Goal: Task Accomplishment & Management: Manage account settings

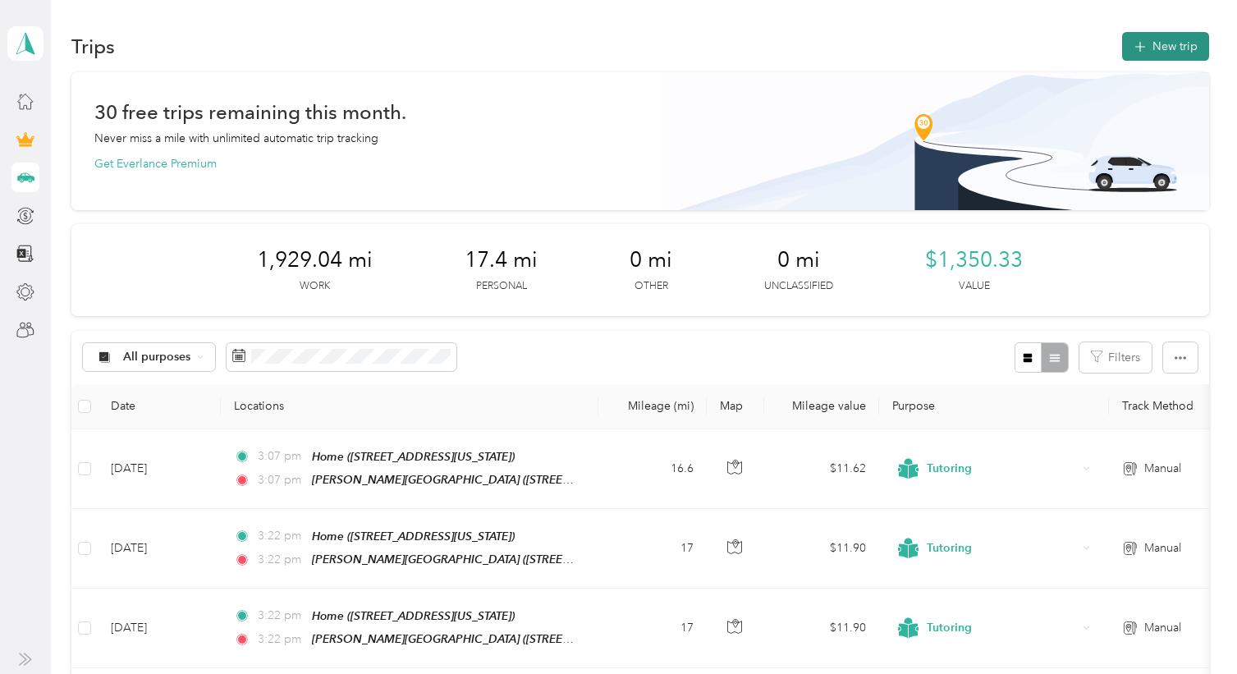
click at [1158, 42] on button "New trip" at bounding box center [1165, 46] width 87 height 29
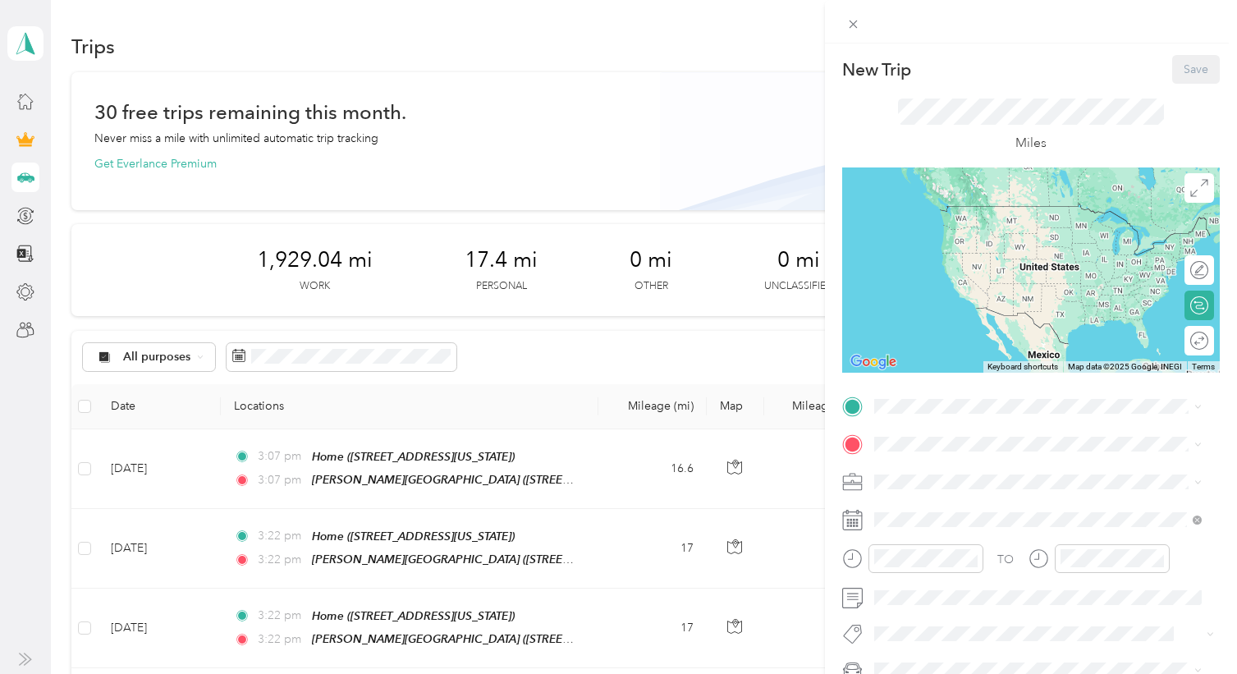
click at [970, 472] on div "Home" at bounding box center [986, 469] width 164 height 15
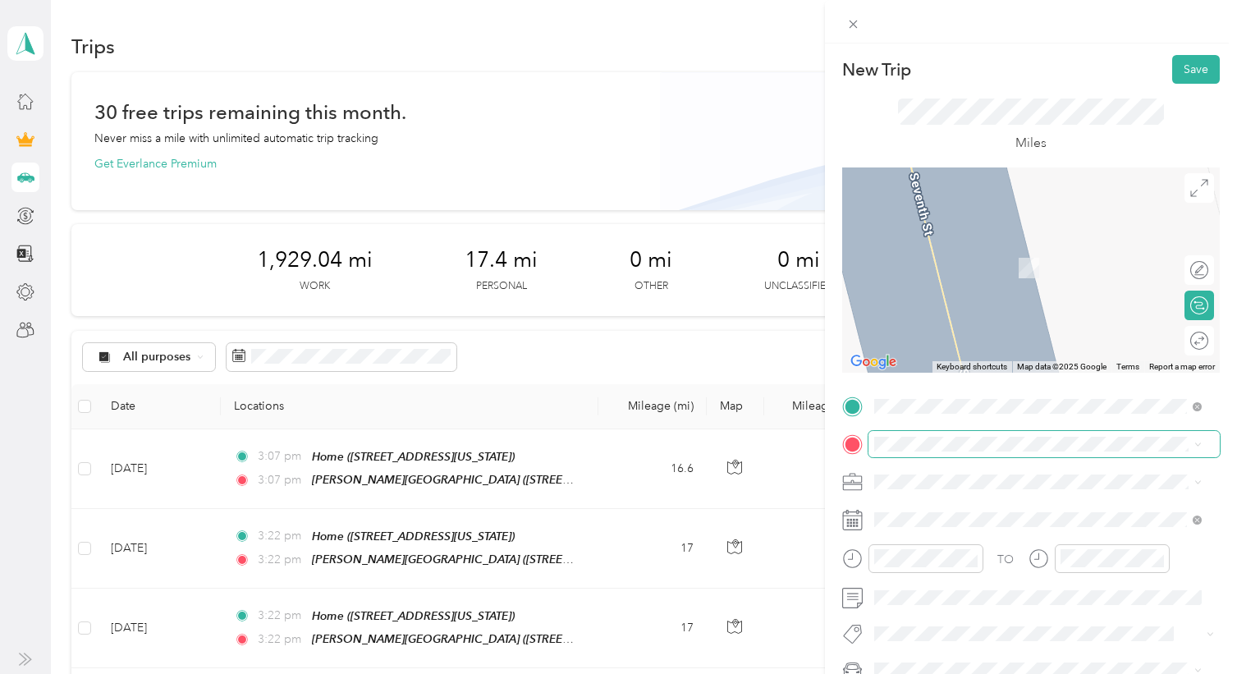
click at [950, 436] on span at bounding box center [1043, 444] width 351 height 26
click at [894, 267] on icon at bounding box center [888, 259] width 16 height 16
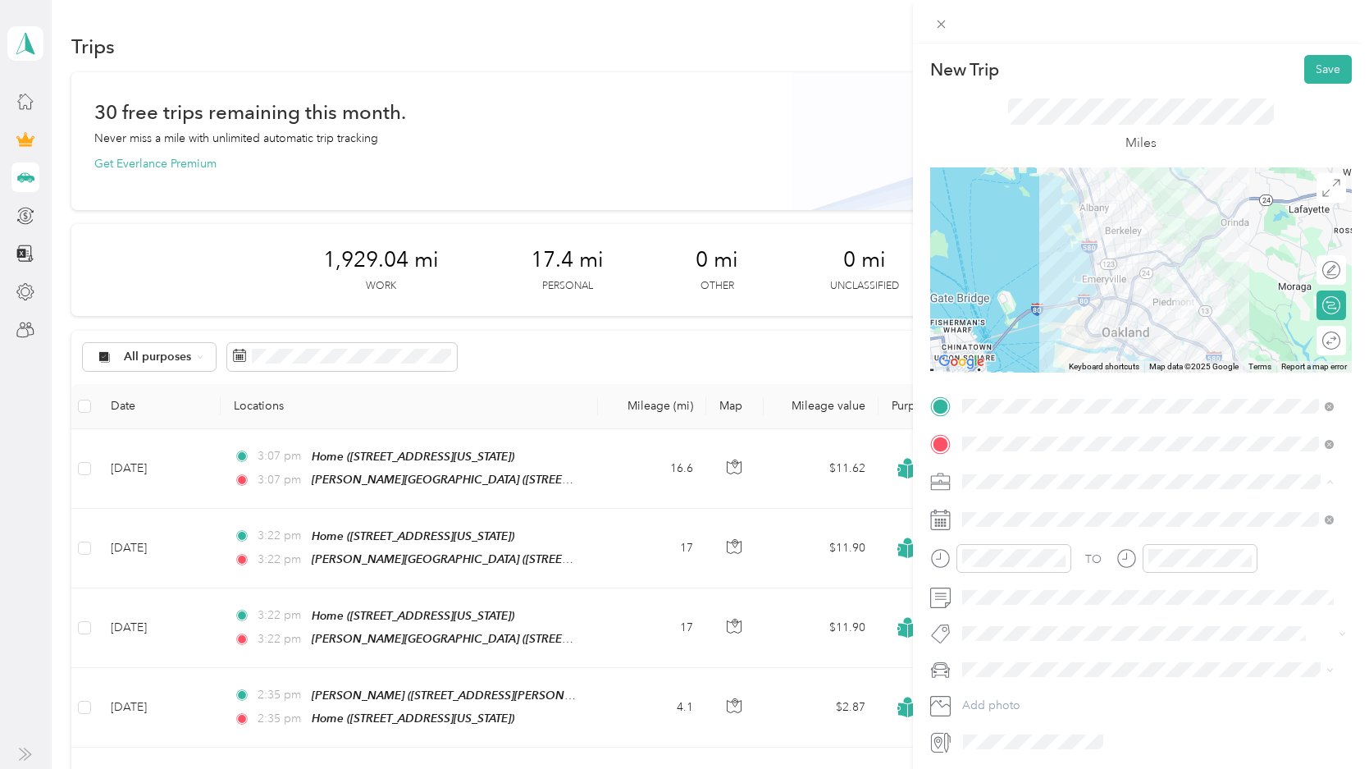
click at [980, 592] on span "Tutoring" at bounding box center [989, 597] width 43 height 14
click at [991, 673] on li "Leaf" at bounding box center [1148, 727] width 383 height 29
click at [1236, 66] on button "Save" at bounding box center [1329, 69] width 48 height 29
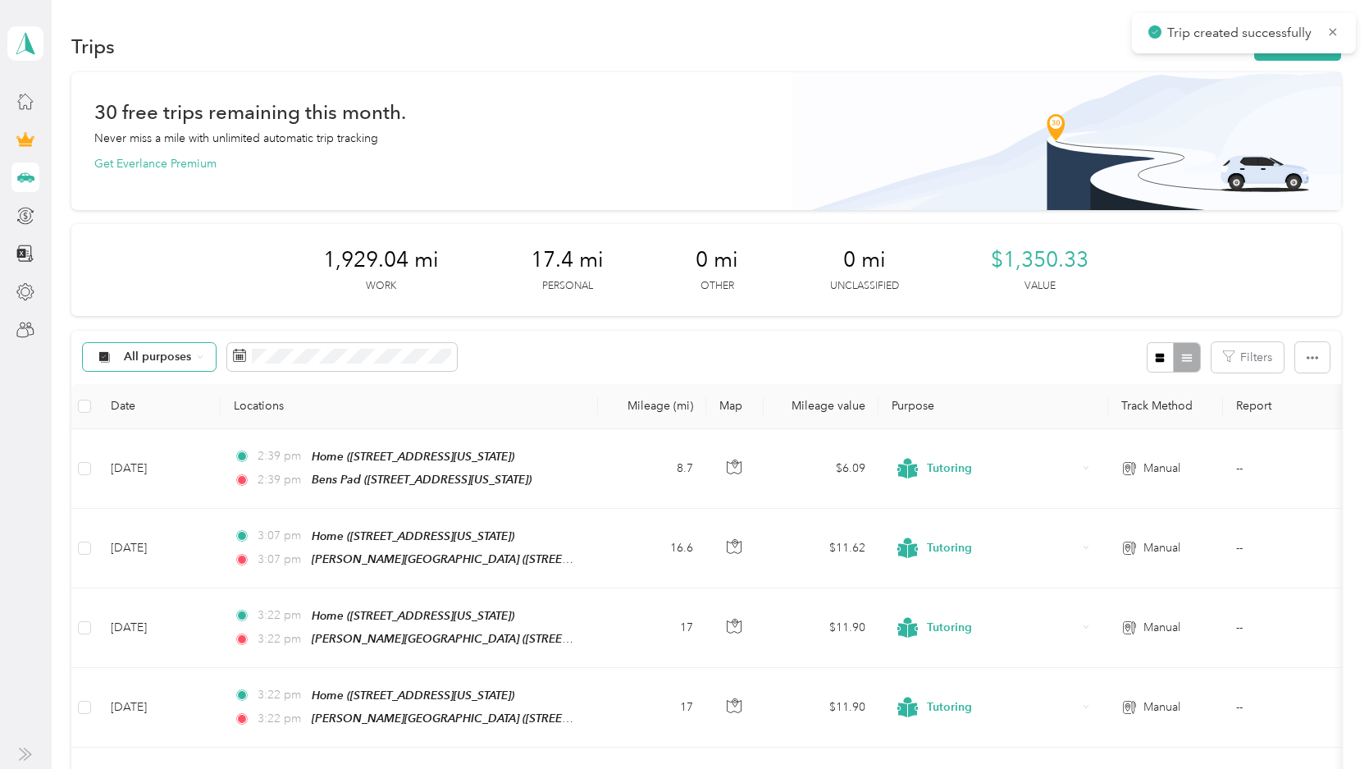
click at [116, 348] on div "All purposes" at bounding box center [149, 357] width 133 height 28
click at [167, 578] on span "Tutoring" at bounding box center [148, 596] width 108 height 41
click at [138, 350] on span "Tutoring" at bounding box center [147, 355] width 46 height 11
click at [145, 381] on span "All purposes" at bounding box center [157, 385] width 67 height 17
click at [1236, 45] on button "New trip" at bounding box center [1298, 46] width 87 height 29
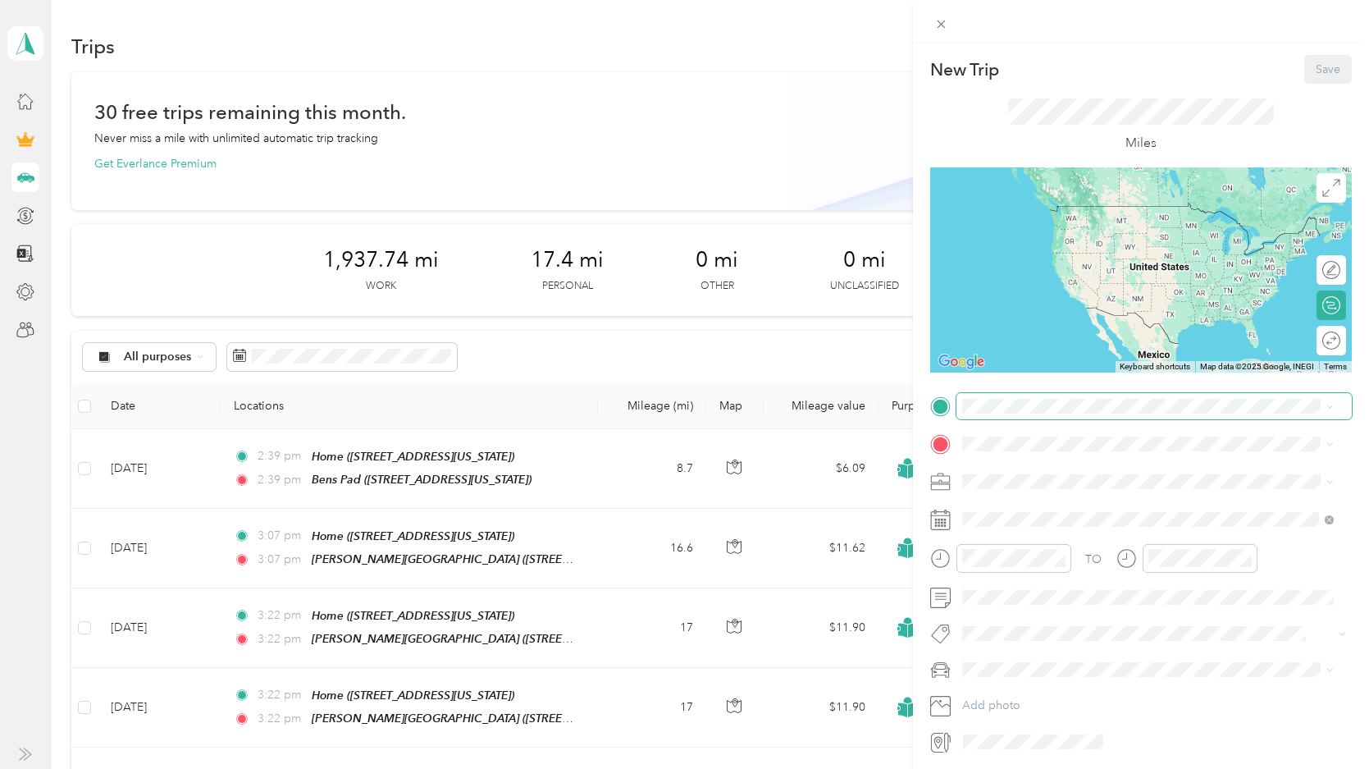
click at [999, 394] on span at bounding box center [1154, 406] width 395 height 26
click at [1059, 468] on div "Bens Pad" at bounding box center [1075, 471] width 164 height 15
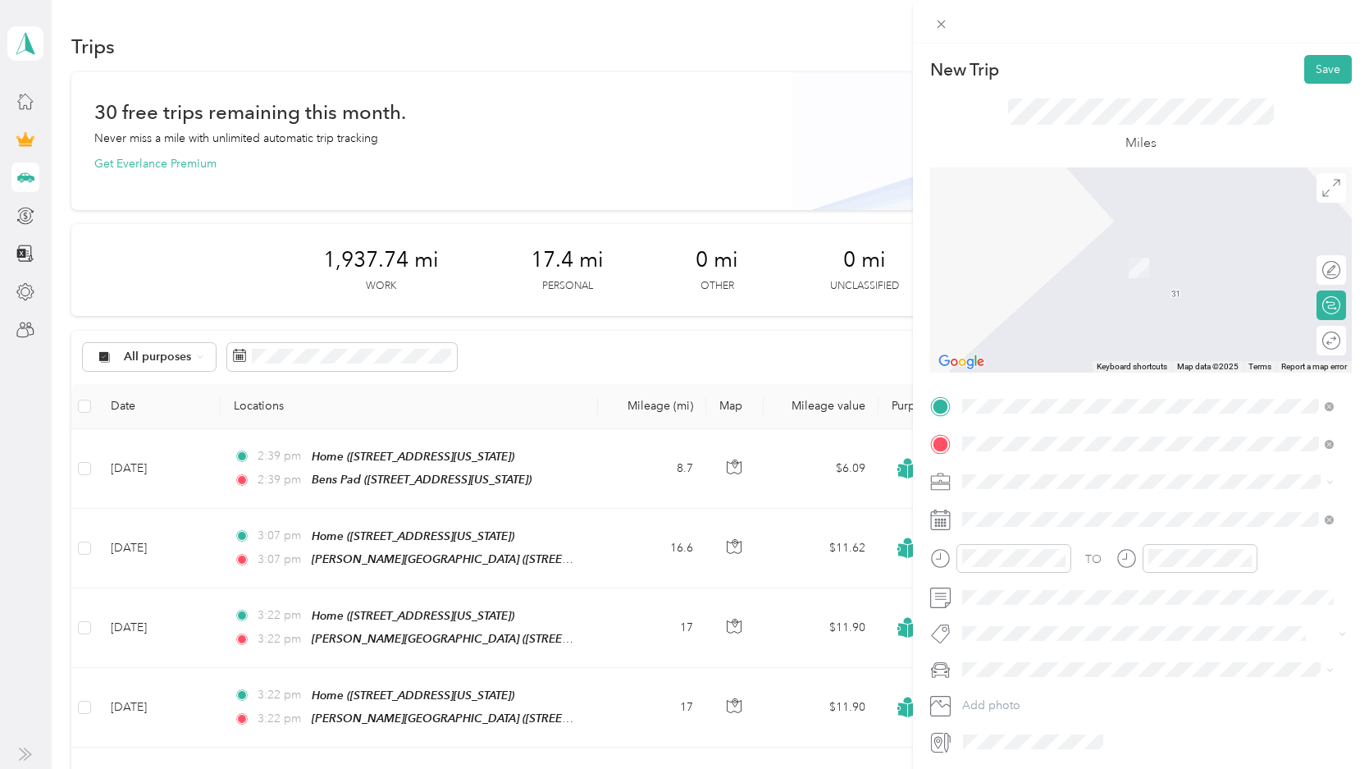
click at [1122, 528] on span "[STREET_ADDRESS][US_STATE]" at bounding box center [1075, 527] width 164 height 14
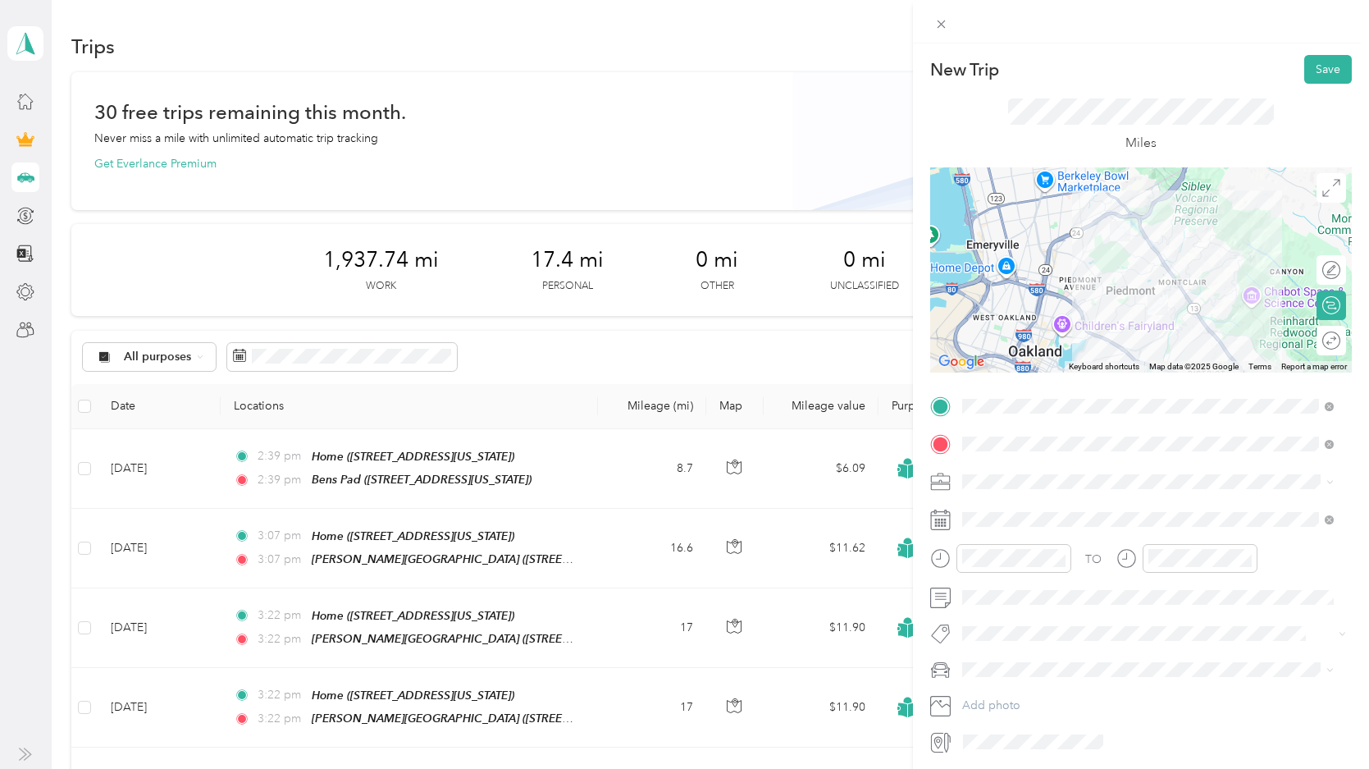
click at [986, 584] on li "Tutoring" at bounding box center [1148, 592] width 383 height 29
click at [981, 673] on span "Leaf" at bounding box center [978, 727] width 21 height 14
click at [1236, 67] on button "Save" at bounding box center [1329, 69] width 48 height 29
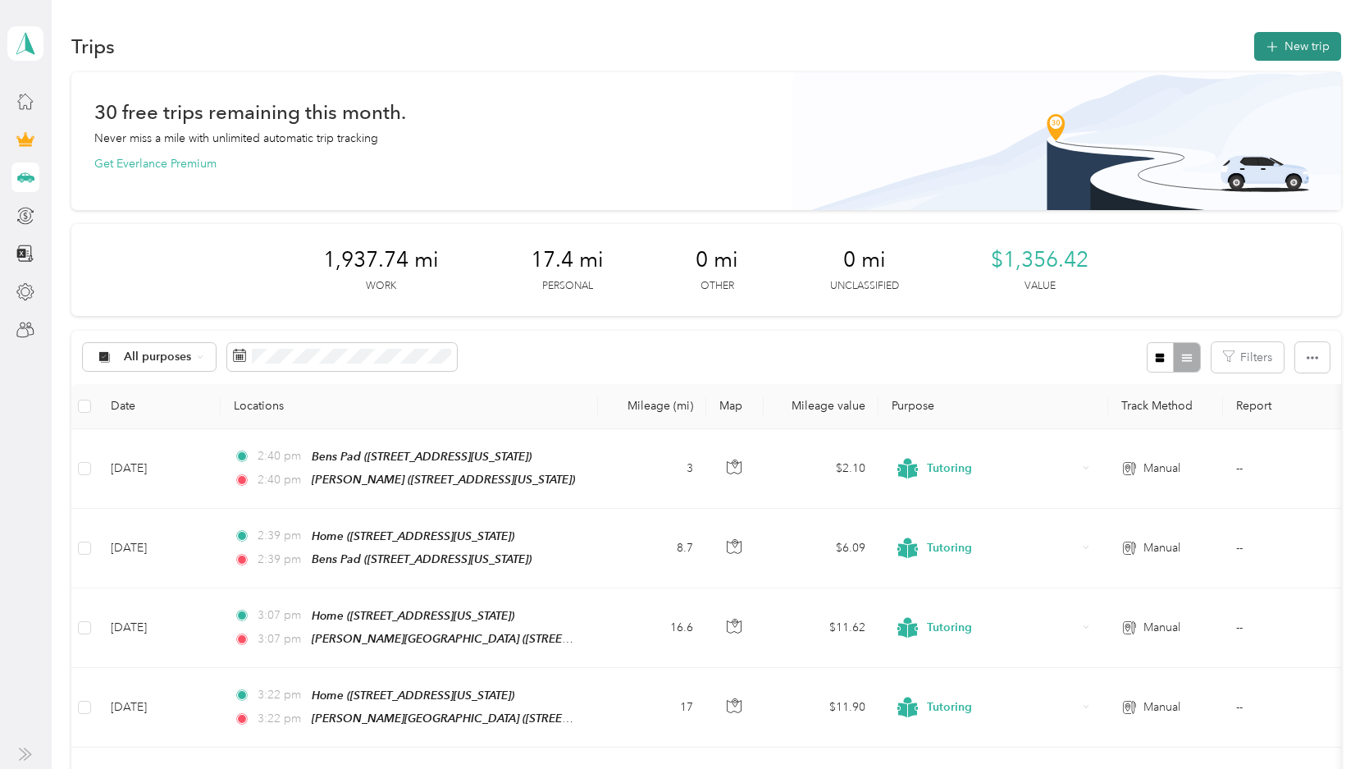
click at [1236, 43] on button "New trip" at bounding box center [1298, 46] width 87 height 29
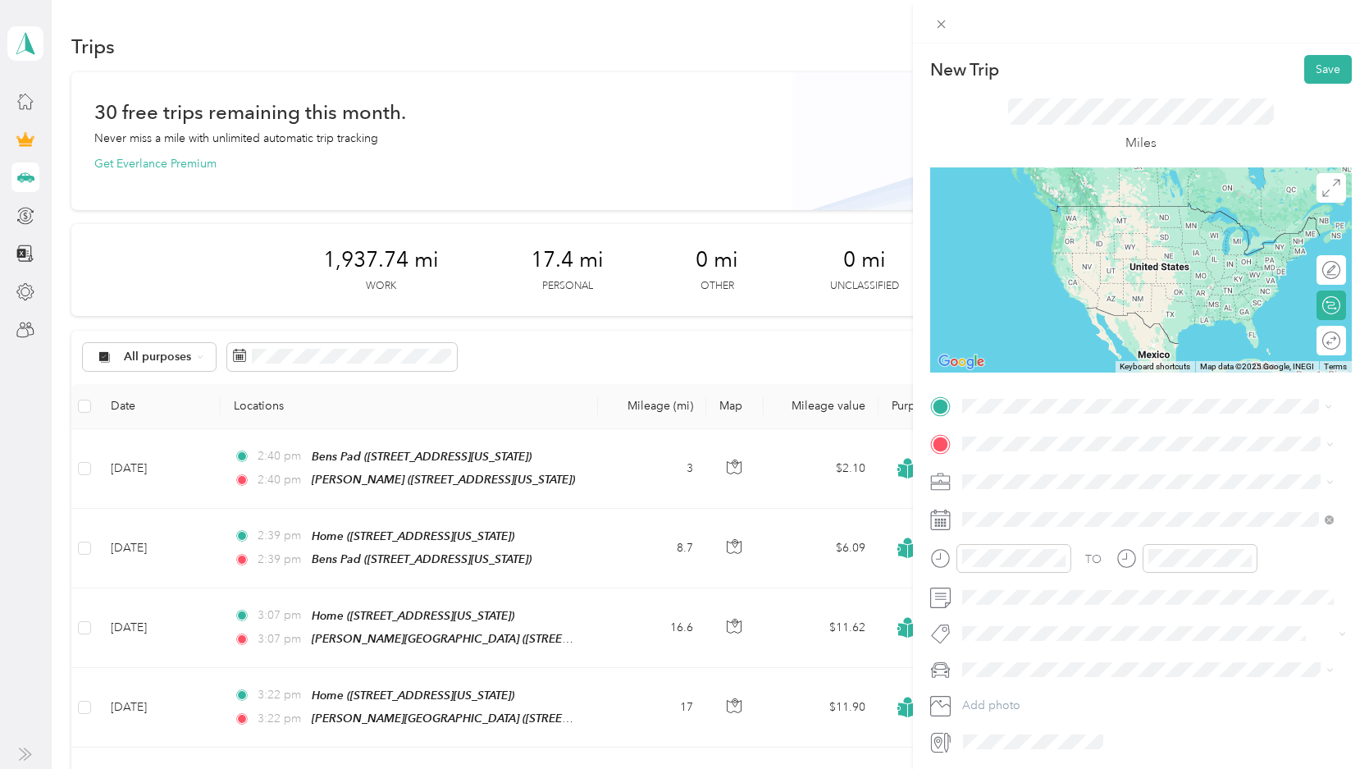
click at [1024, 489] on span "[STREET_ADDRESS][US_STATE]" at bounding box center [1075, 489] width 164 height 14
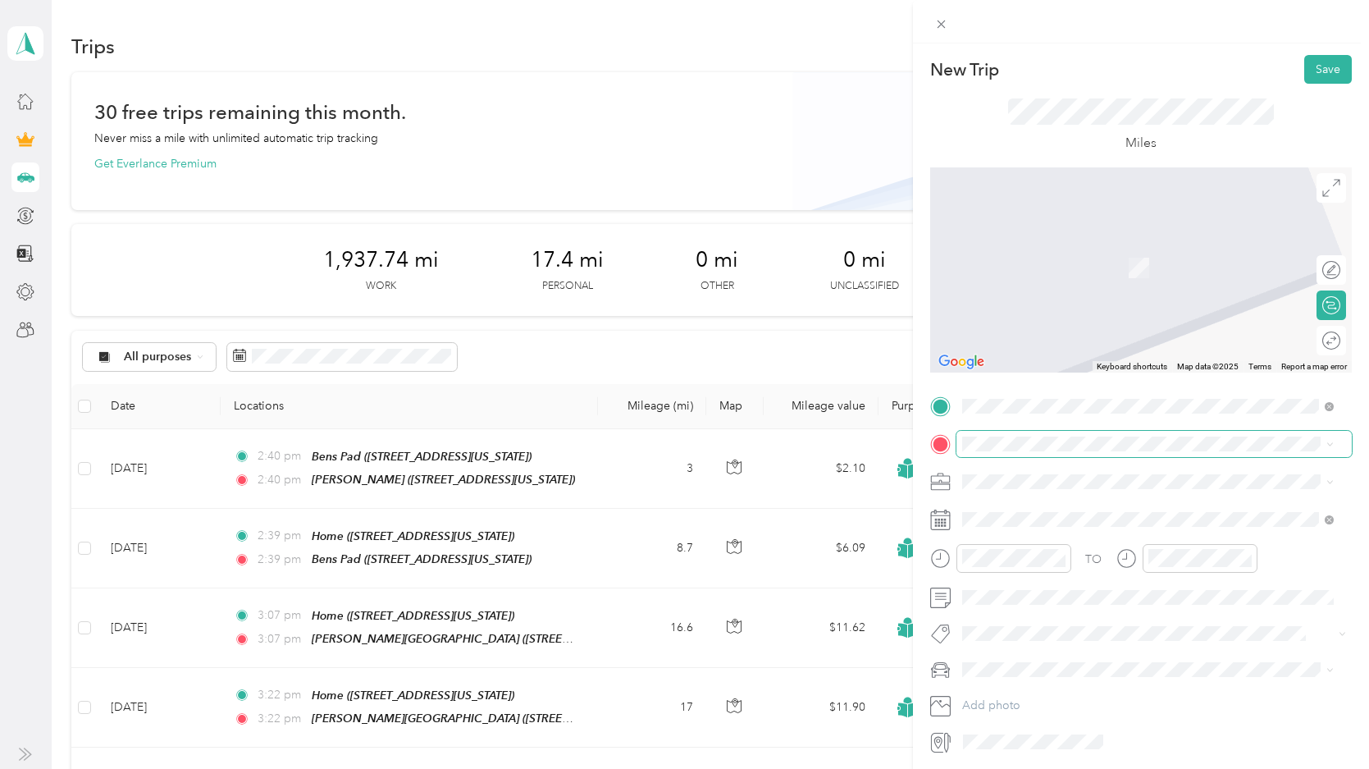
click at [980, 432] on span at bounding box center [1154, 444] width 395 height 26
click at [1007, 505] on strong "[PERSON_NAME]" at bounding box center [1041, 505] width 97 height 15
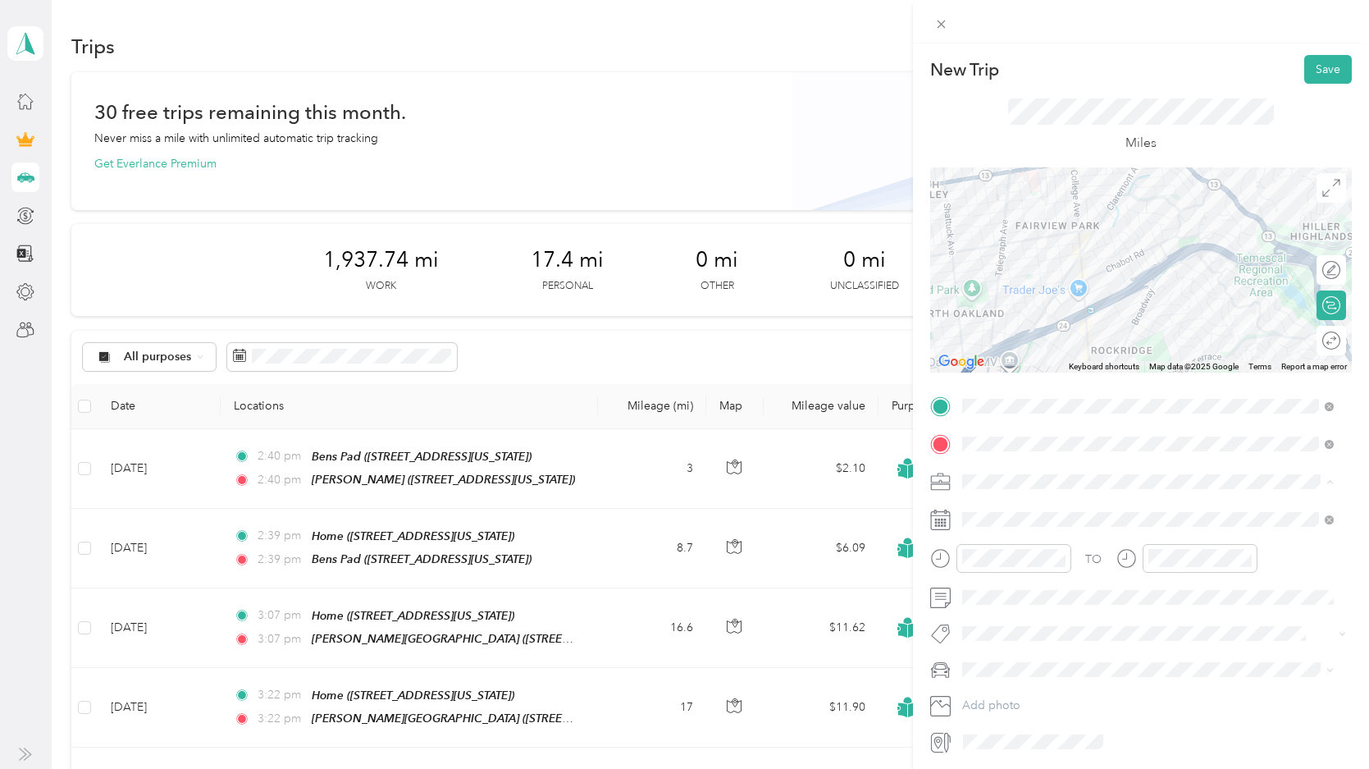
click at [1009, 593] on span "Tutoring" at bounding box center [989, 597] width 43 height 14
click at [1019, 673] on div "Leaf" at bounding box center [1148, 727] width 360 height 17
click at [1236, 72] on button "Save" at bounding box center [1329, 69] width 48 height 29
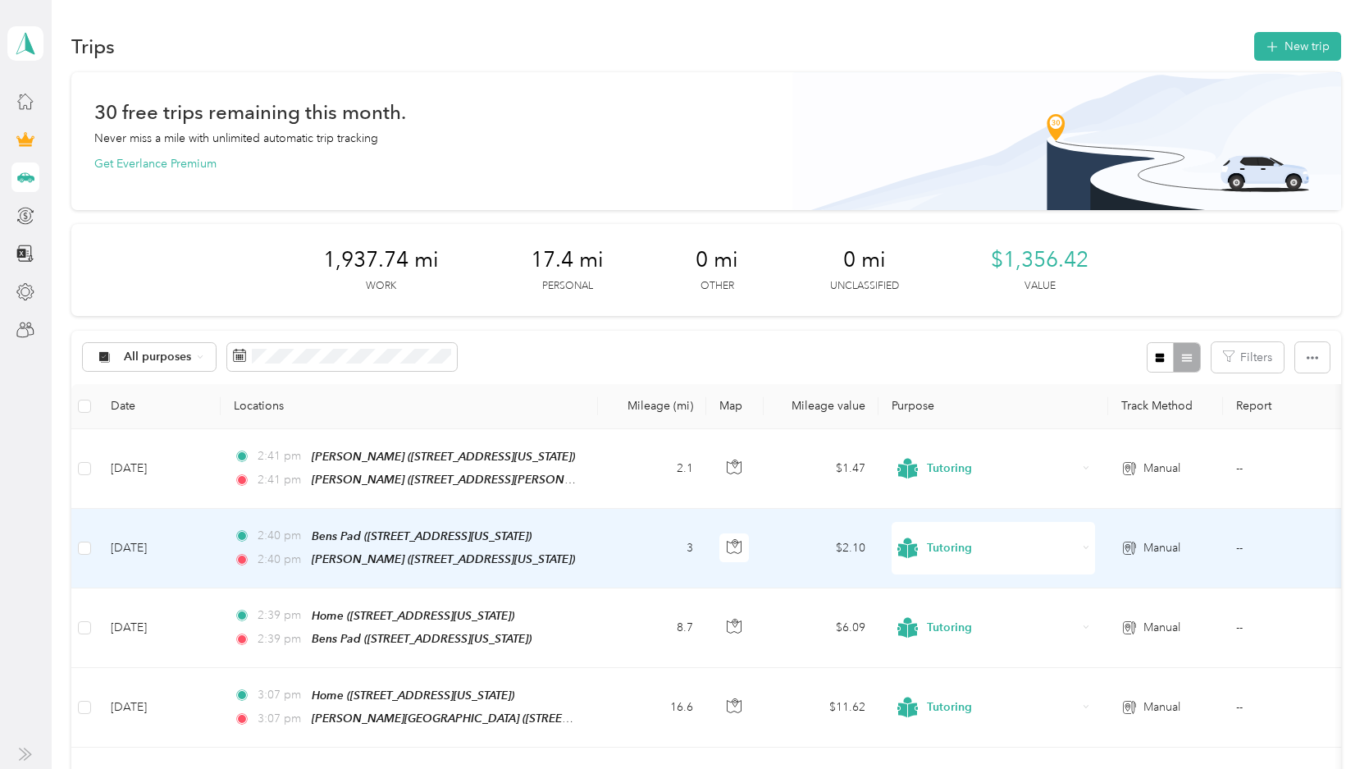
click at [628, 541] on td "3" at bounding box center [652, 549] width 108 height 80
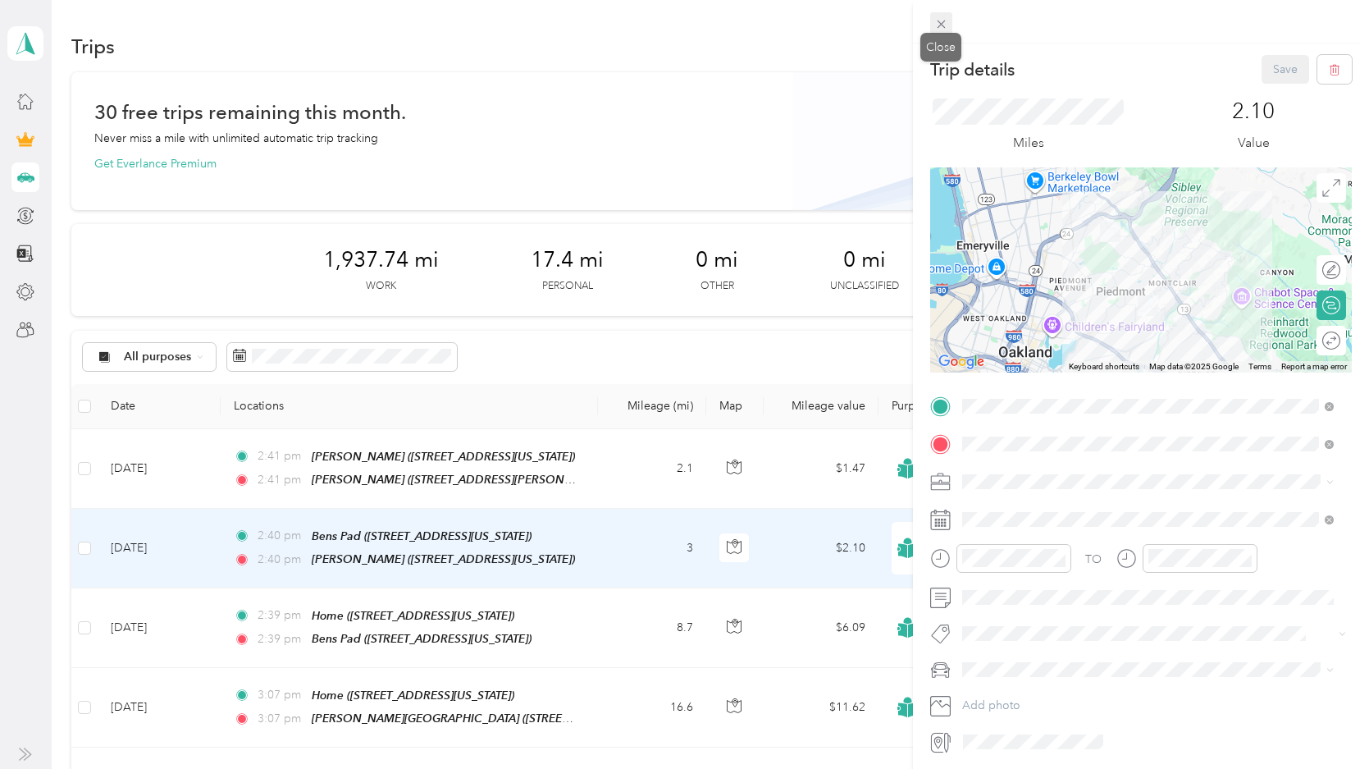
click at [944, 26] on icon at bounding box center [942, 24] width 14 height 14
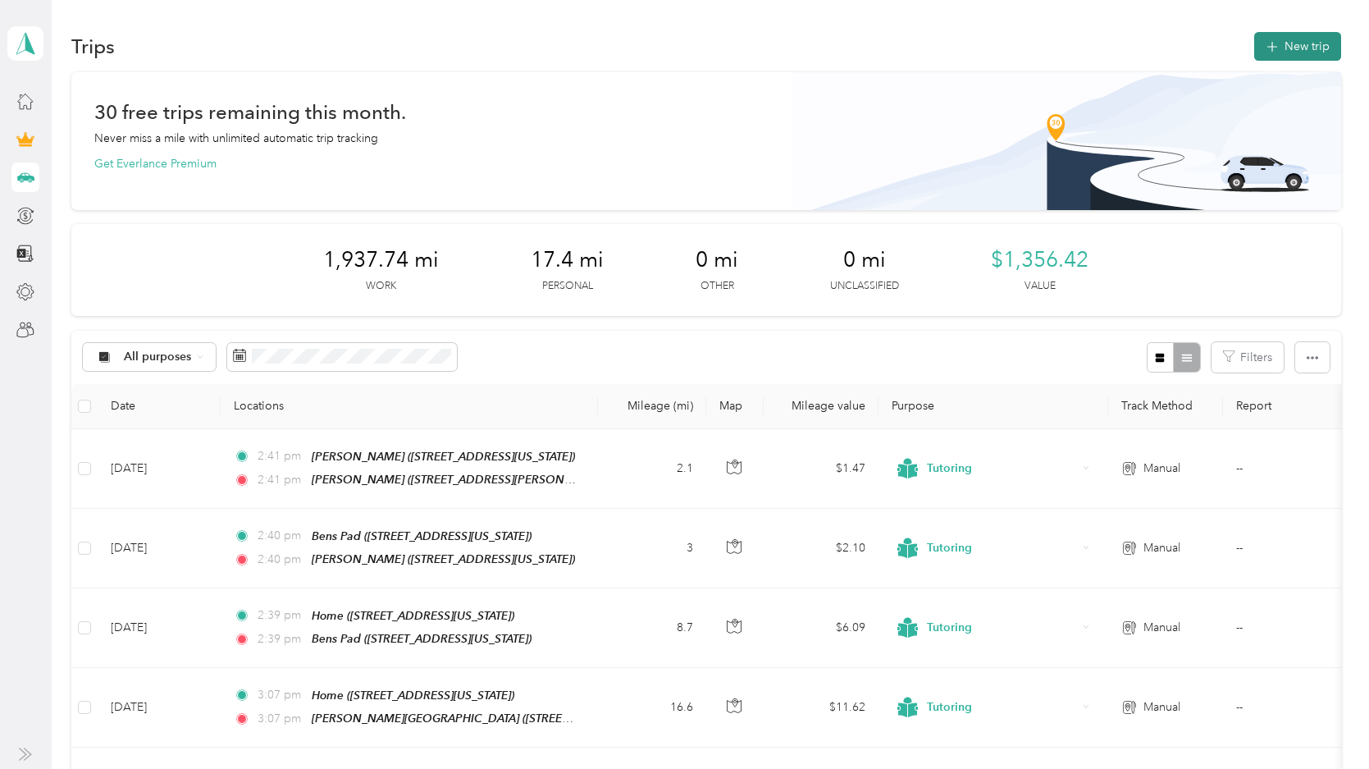
click at [1236, 50] on button "New trip" at bounding box center [1298, 46] width 87 height 29
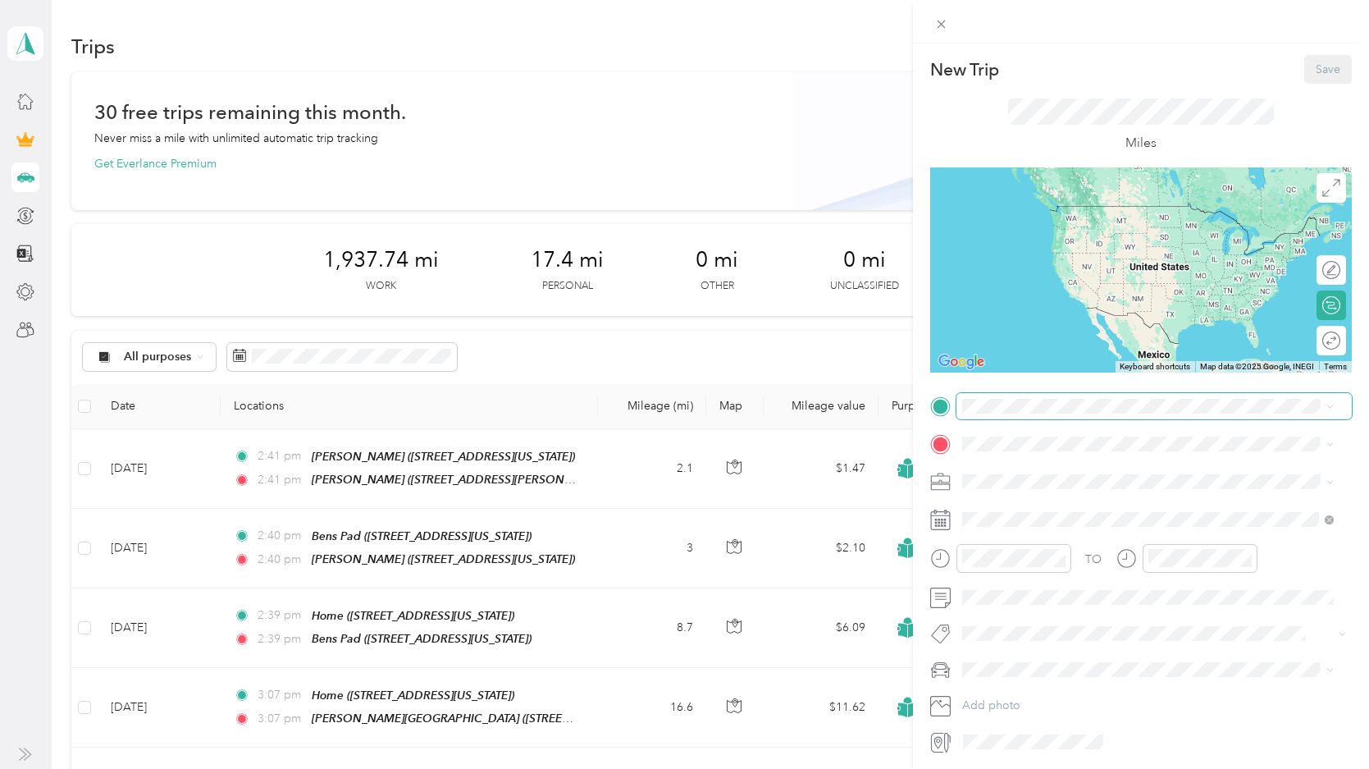
click at [1002, 397] on span at bounding box center [1154, 406] width 395 height 26
click at [1015, 471] on strong "[PERSON_NAME]" at bounding box center [1041, 471] width 97 height 15
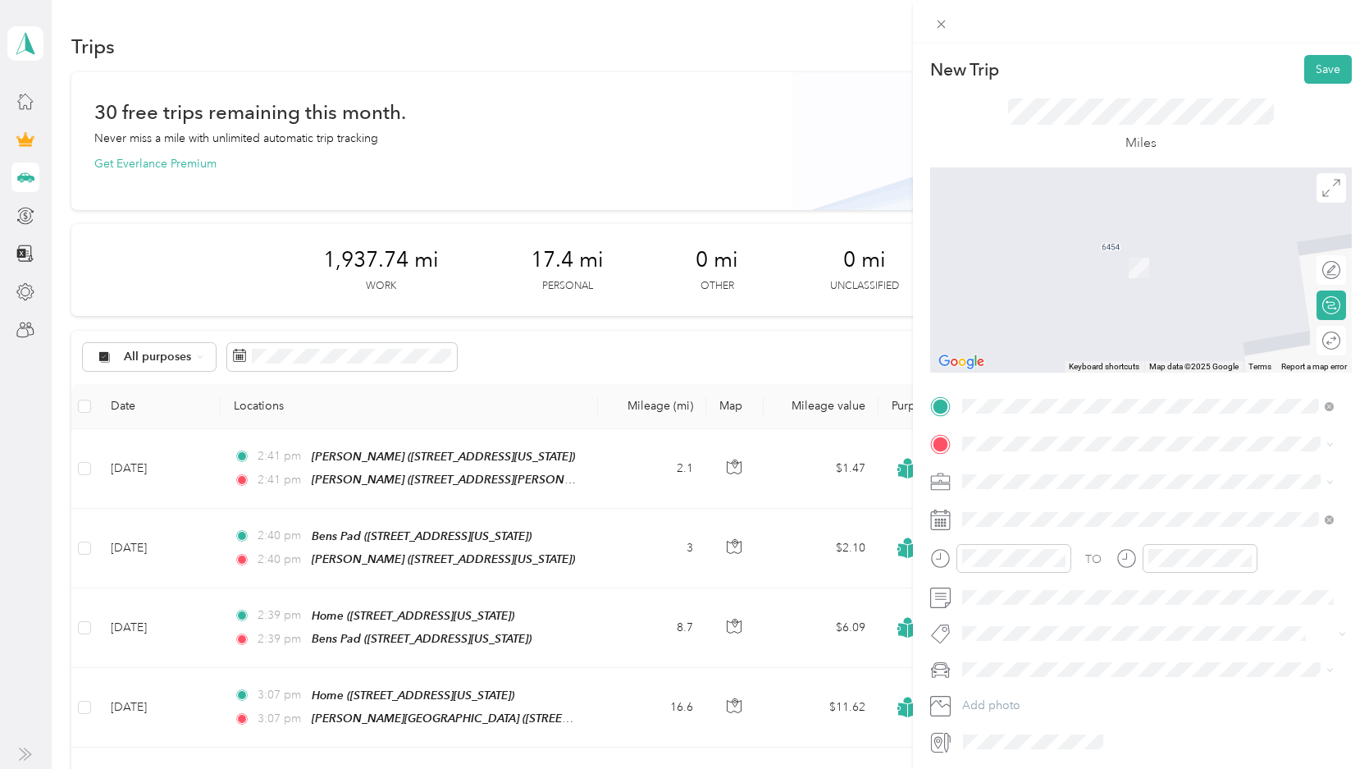
click at [1007, 507] on strong "Home" at bounding box center [1009, 505] width 32 height 15
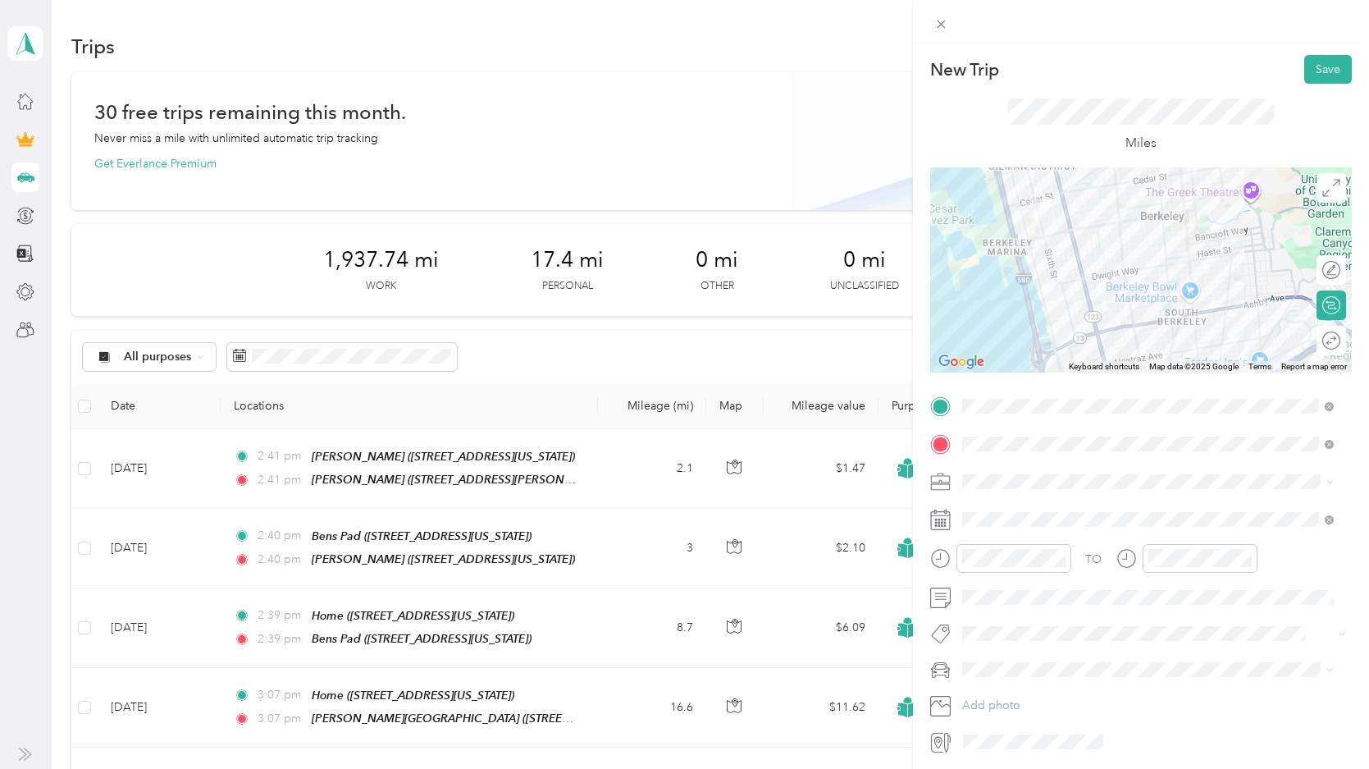
click at [989, 592] on span "Tutoring" at bounding box center [989, 597] width 43 height 14
click at [996, 673] on div "Leaf" at bounding box center [1148, 727] width 360 height 17
click at [1119, 290] on div at bounding box center [1141, 269] width 422 height 205
click at [1127, 302] on div at bounding box center [1141, 269] width 422 height 205
click at [1126, 302] on div at bounding box center [1141, 269] width 422 height 205
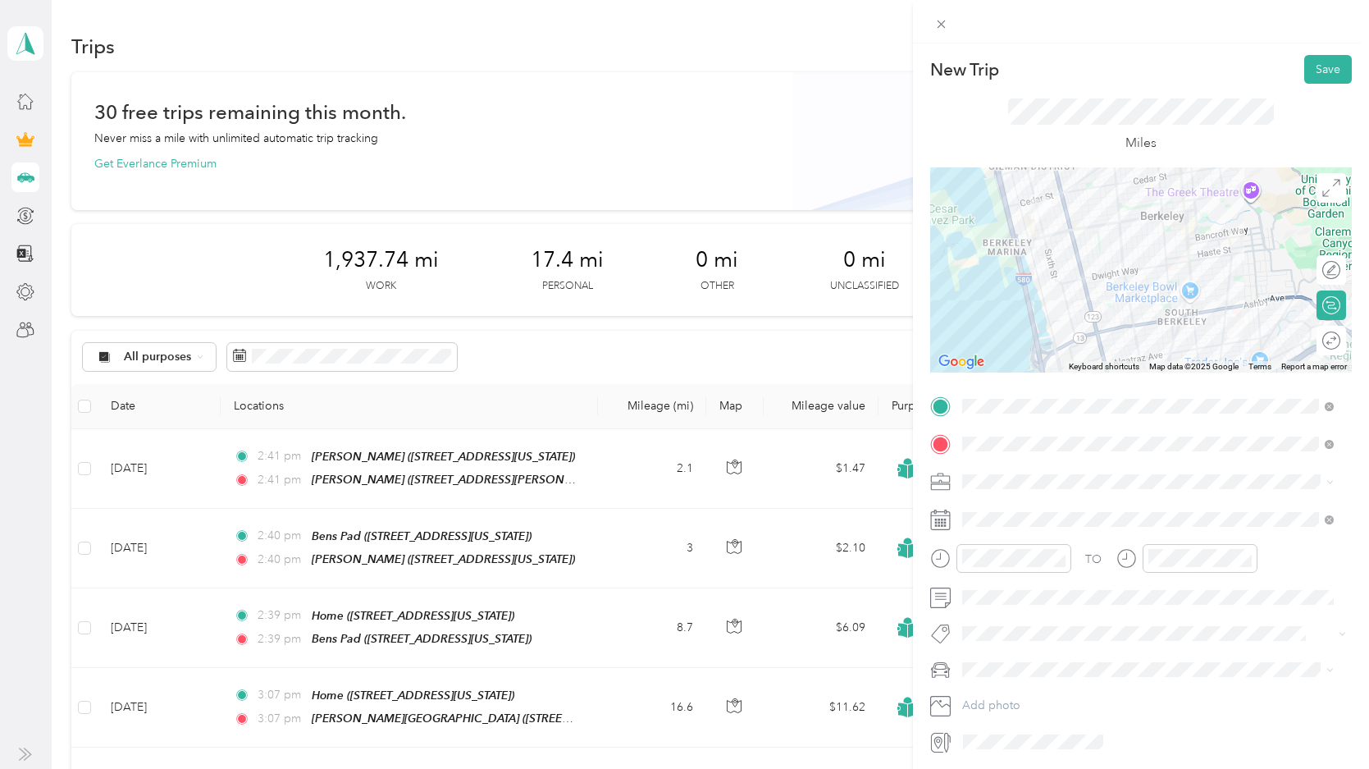
click at [1126, 302] on div at bounding box center [1141, 269] width 422 height 205
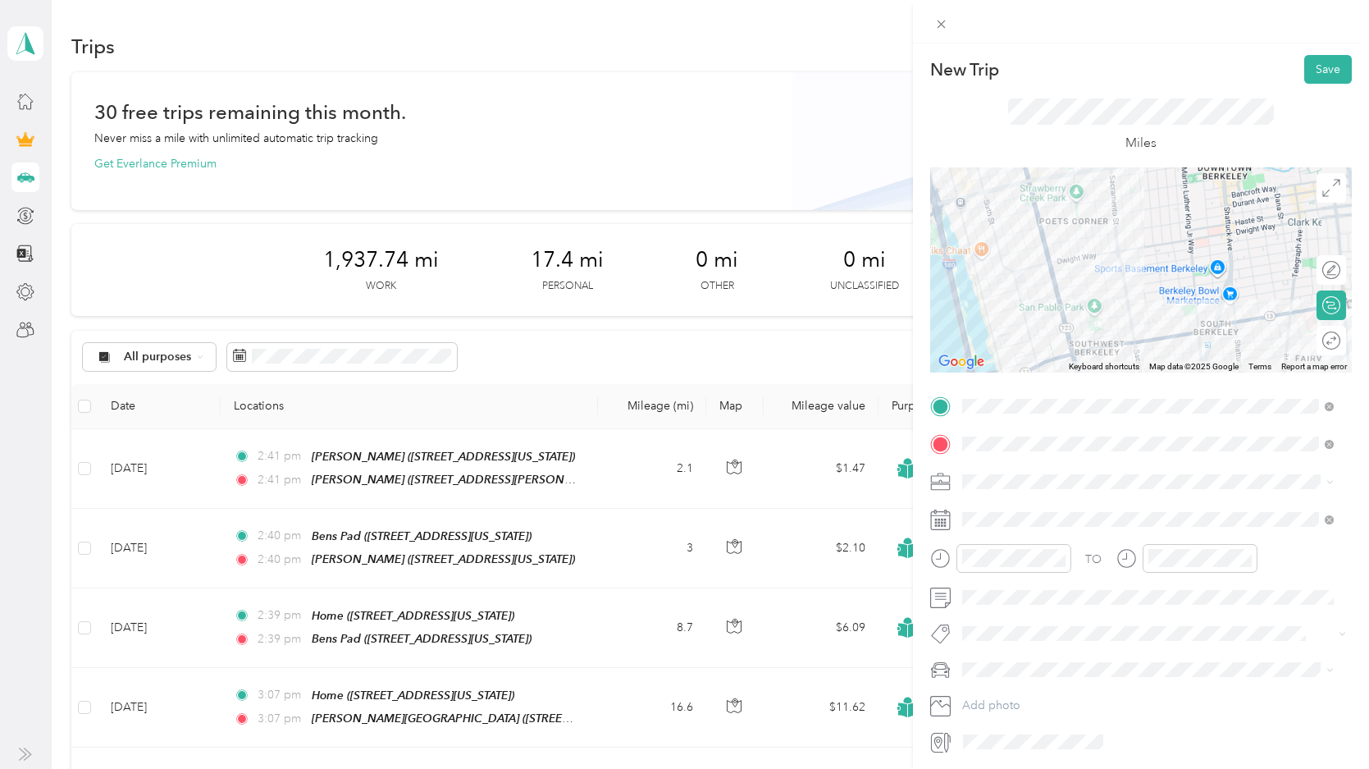
click at [1126, 302] on div at bounding box center [1141, 269] width 422 height 205
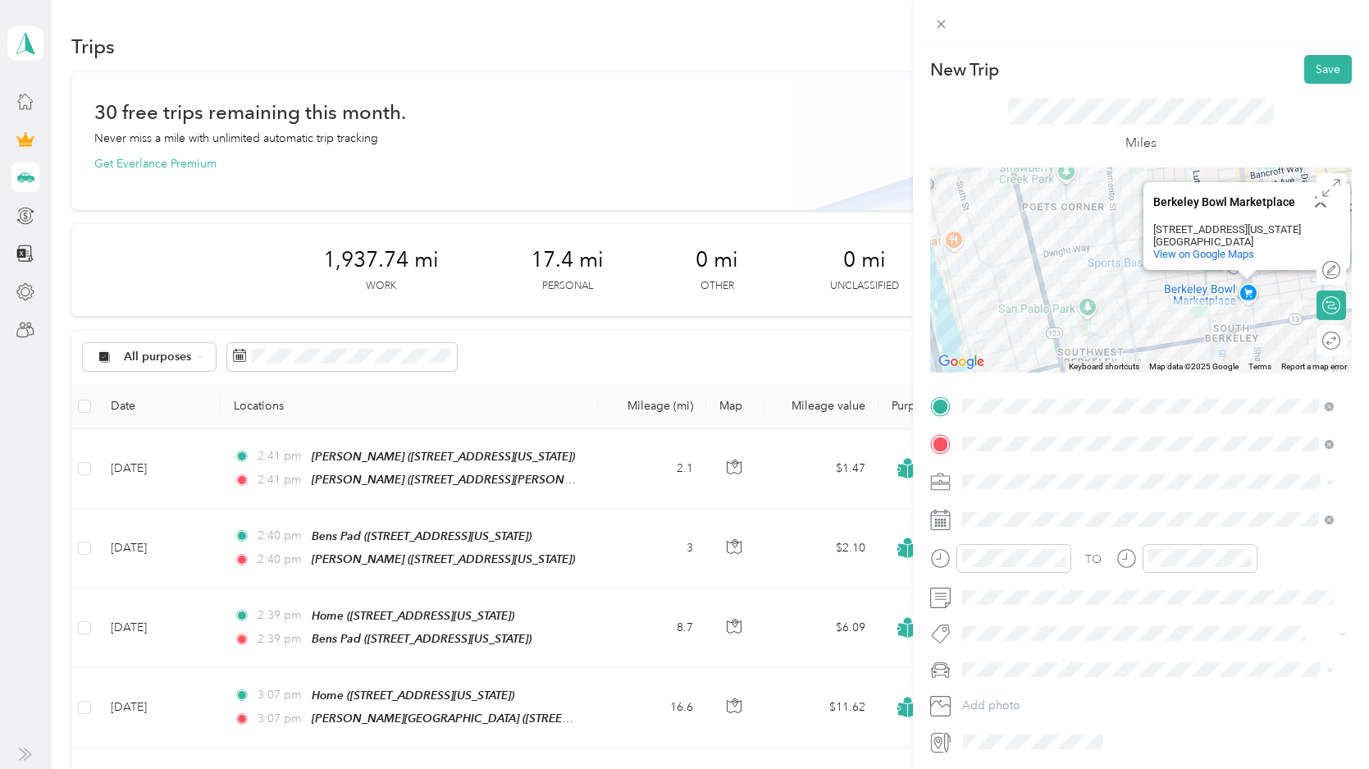
click at [1125, 302] on div "[GEOGRAPHIC_DATA] [GEOGRAPHIC_DATA] [STREET_ADDRESS][US_STATE] View on Google M…" at bounding box center [1141, 269] width 422 height 205
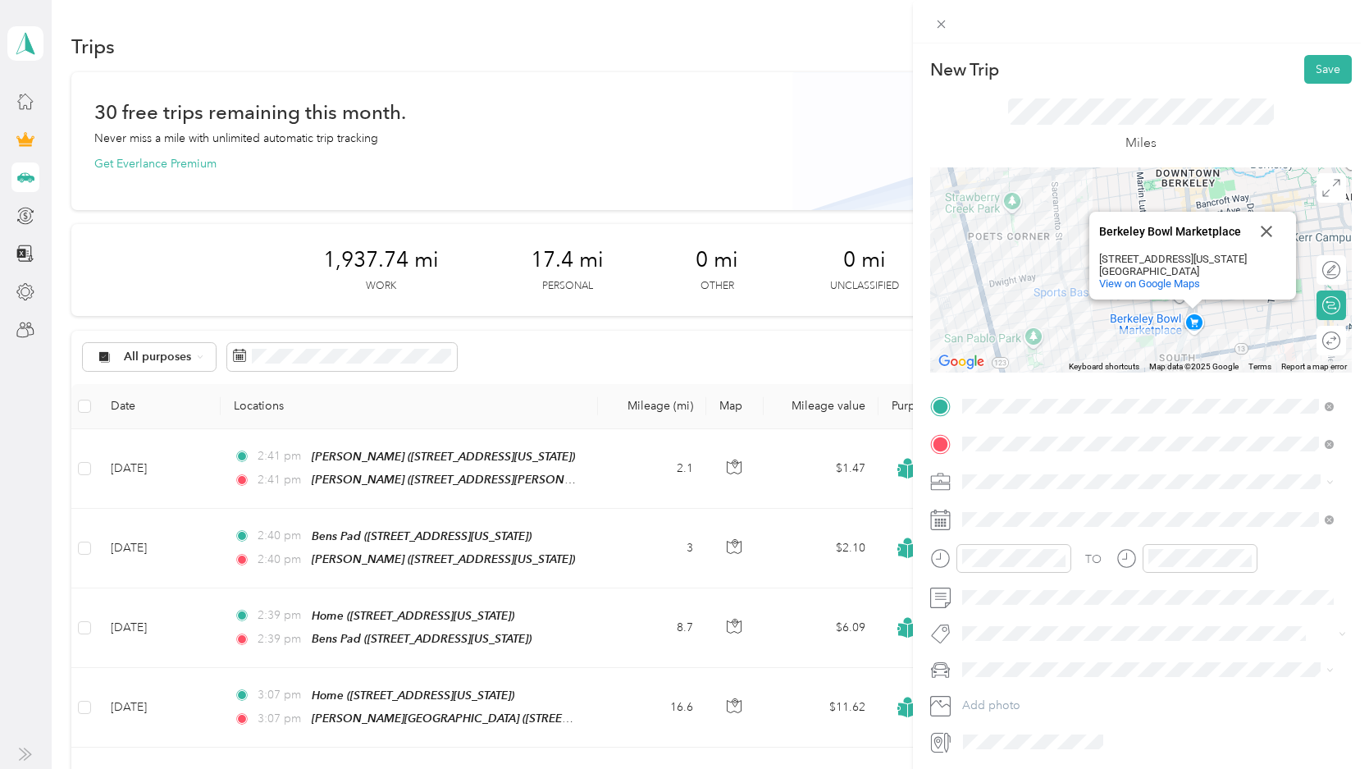
click at [1067, 328] on div "[GEOGRAPHIC_DATA] [GEOGRAPHIC_DATA] [STREET_ADDRESS][US_STATE] View on Google M…" at bounding box center [1141, 269] width 422 height 205
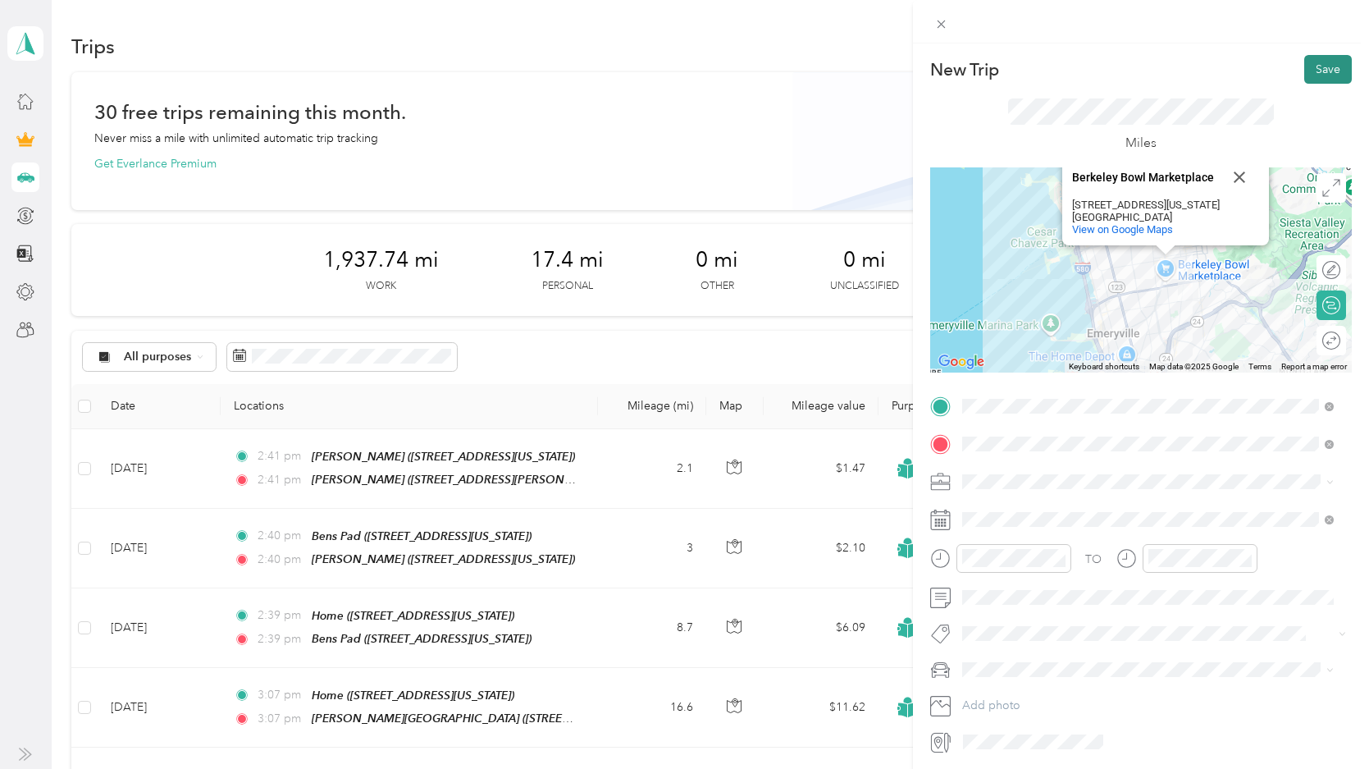
click at [1236, 73] on button "Save" at bounding box center [1329, 69] width 48 height 29
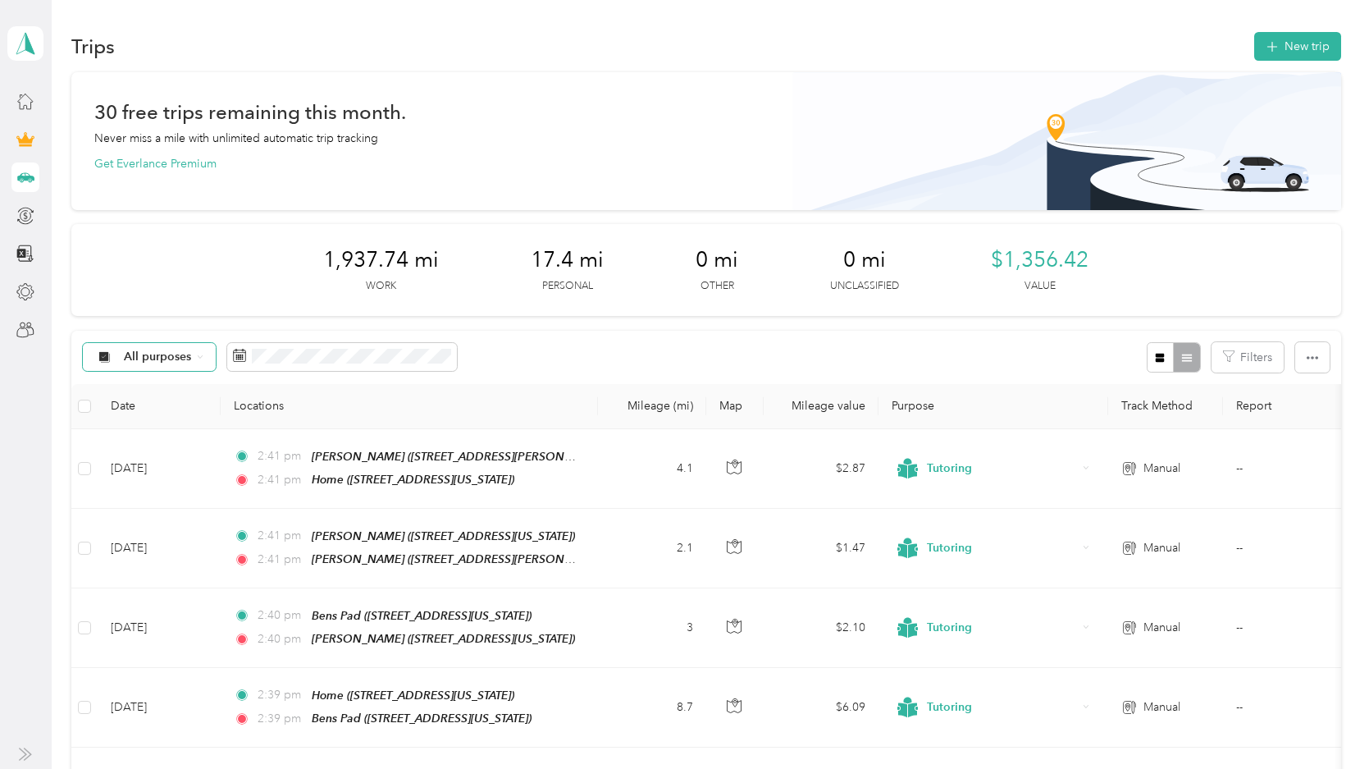
click at [176, 355] on span "All purposes" at bounding box center [158, 356] width 68 height 11
click at [156, 482] on ol "All purposes Unclassified Work Personal Consultant Tutoring Other Charity Medic…" at bounding box center [148, 488] width 131 height 230
click at [26, 221] on icon at bounding box center [26, 215] width 11 height 11
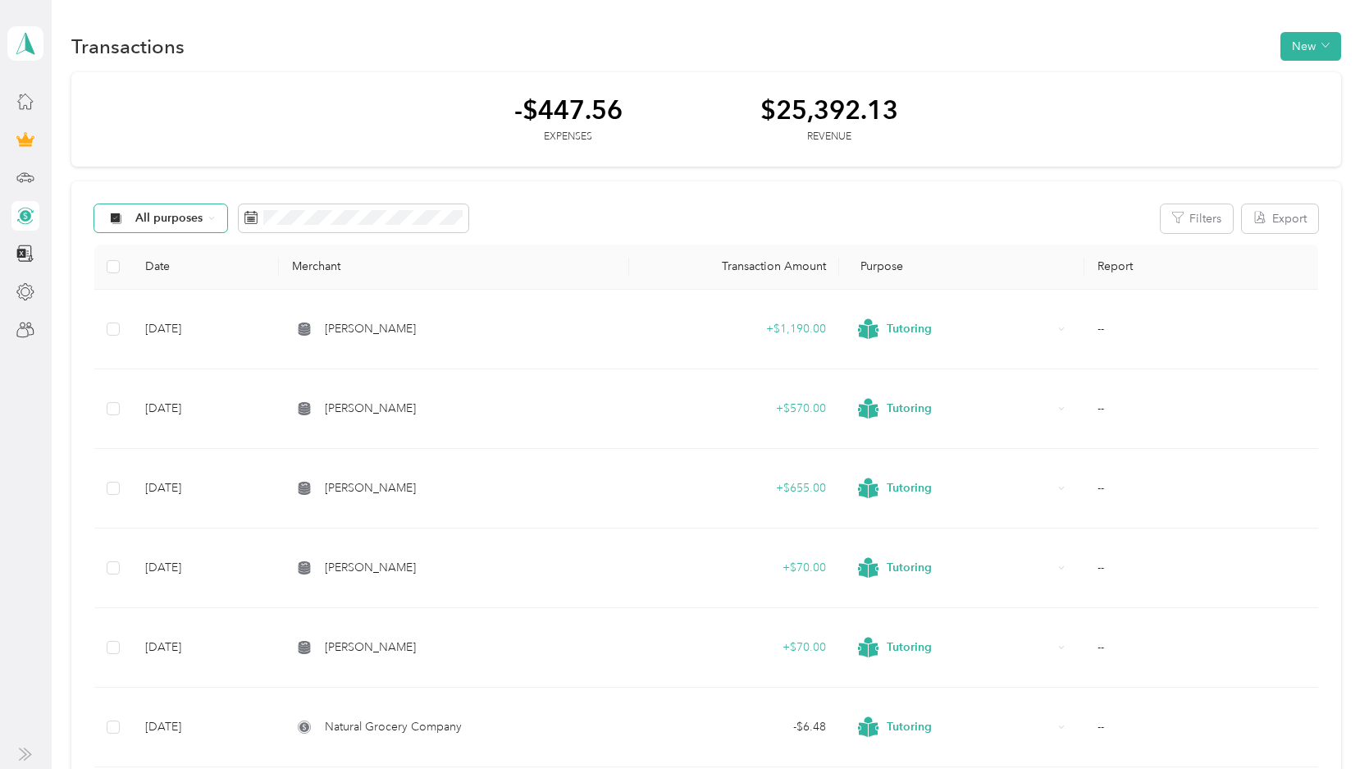
click at [194, 218] on span "All purposes" at bounding box center [169, 218] width 68 height 11
click at [190, 289] on span "Unclassified" at bounding box center [175, 289] width 80 height 17
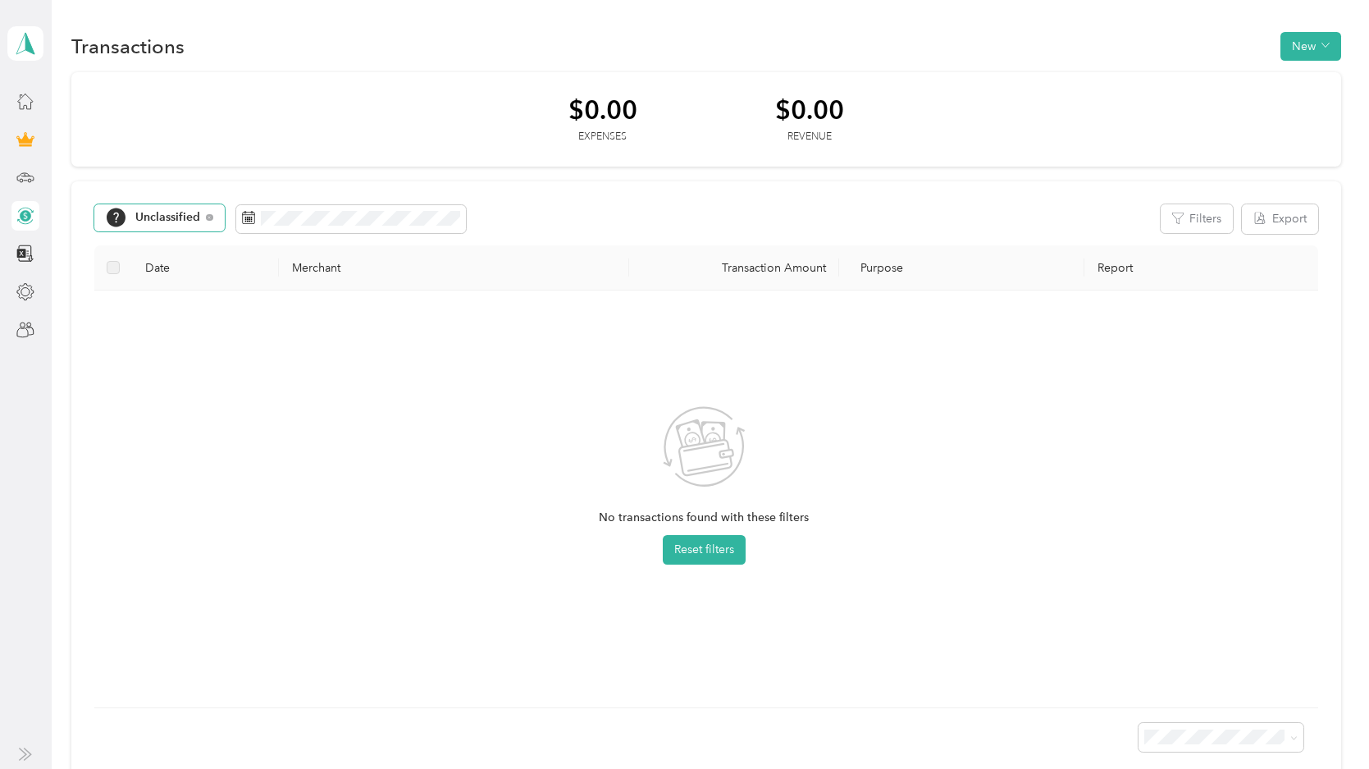
click at [164, 210] on span "Unclassified" at bounding box center [153, 217] width 94 height 41
click at [162, 365] on span "Personal" at bounding box center [163, 362] width 114 height 21
click at [159, 213] on span "Personal" at bounding box center [158, 218] width 47 height 11
click at [158, 335] on span "Work" at bounding box center [154, 331] width 97 height 21
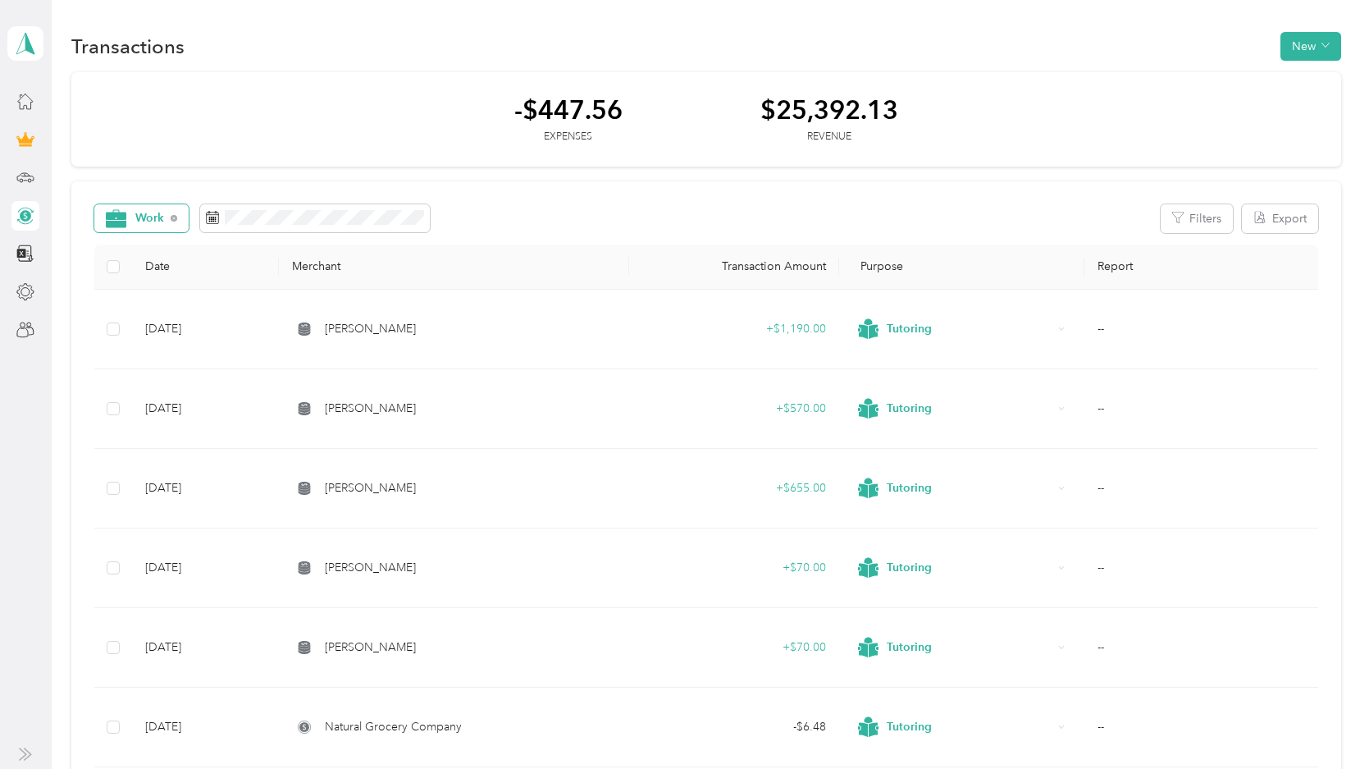
click at [153, 226] on span "Work" at bounding box center [135, 218] width 59 height 21
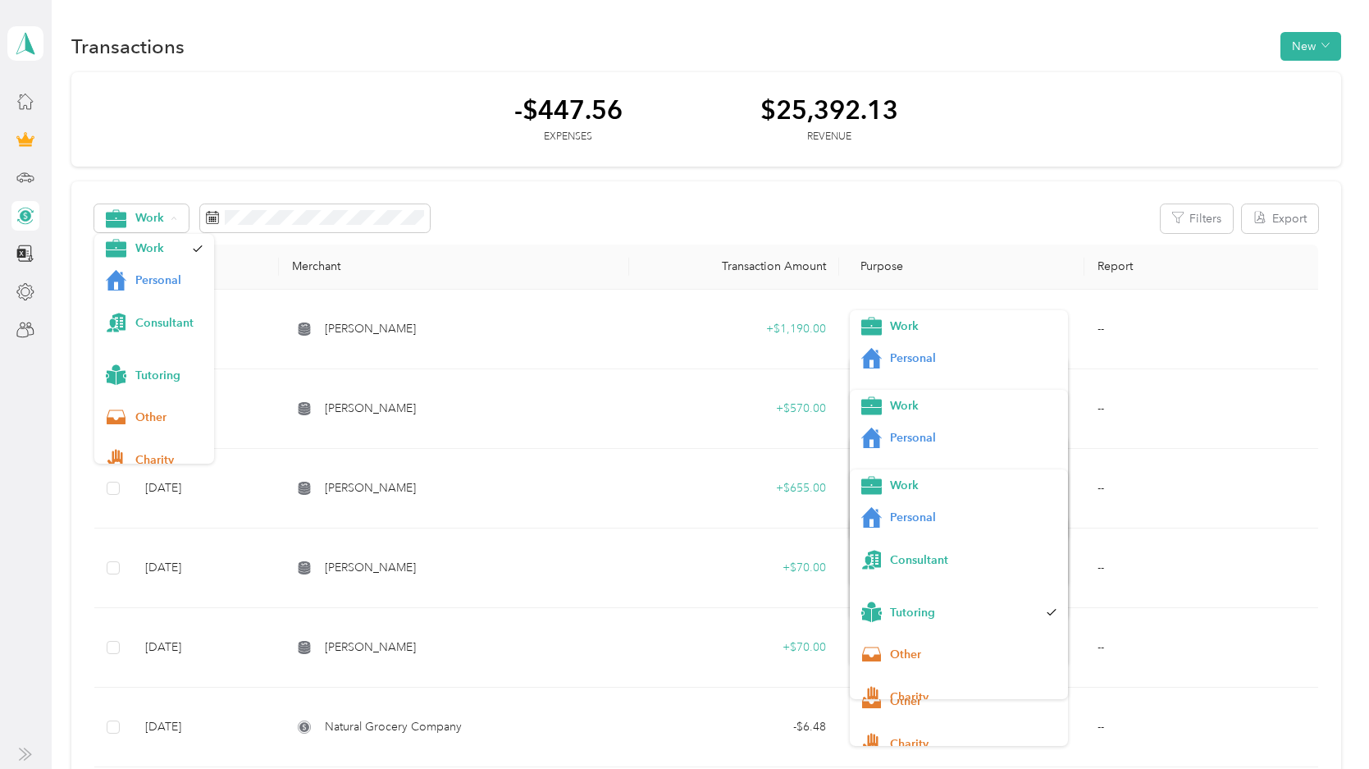
scroll to position [85, 0]
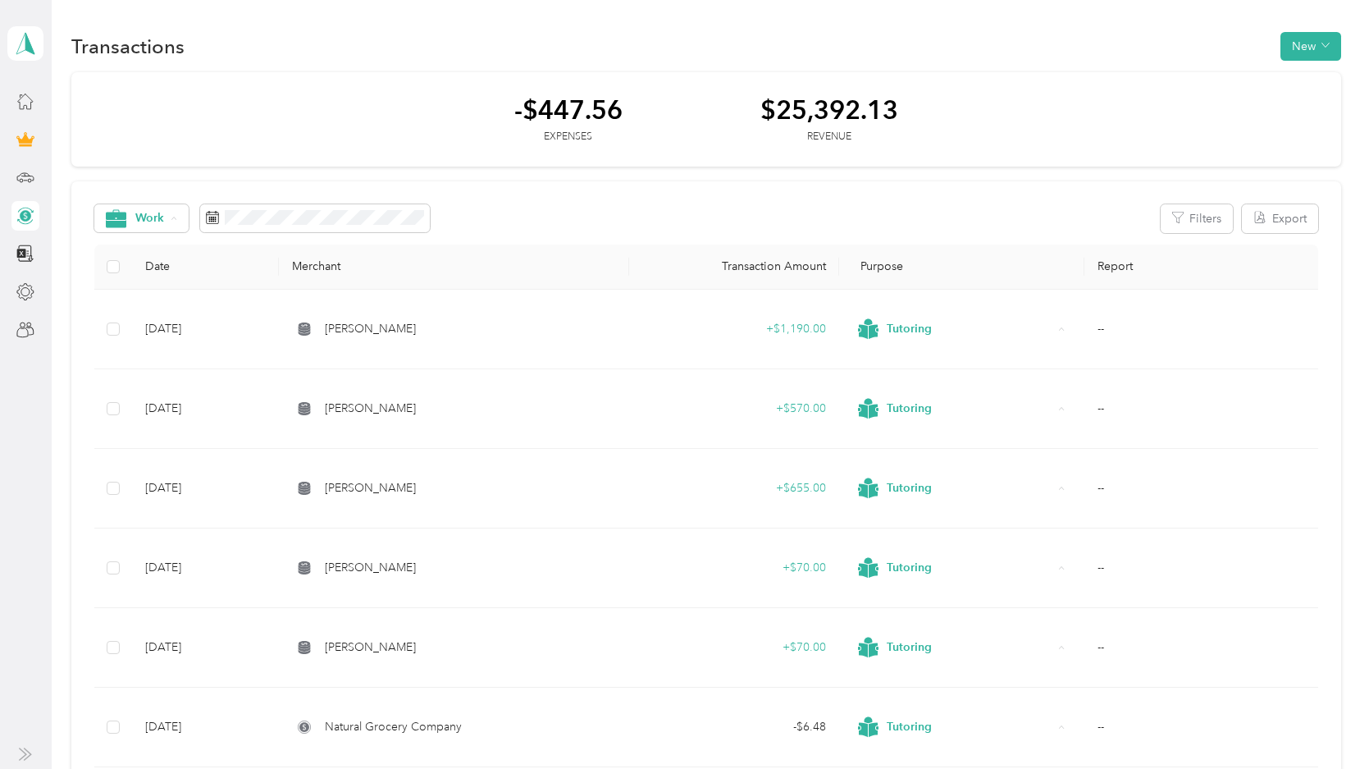
click at [141, 408] on span "Other" at bounding box center [168, 415] width 67 height 17
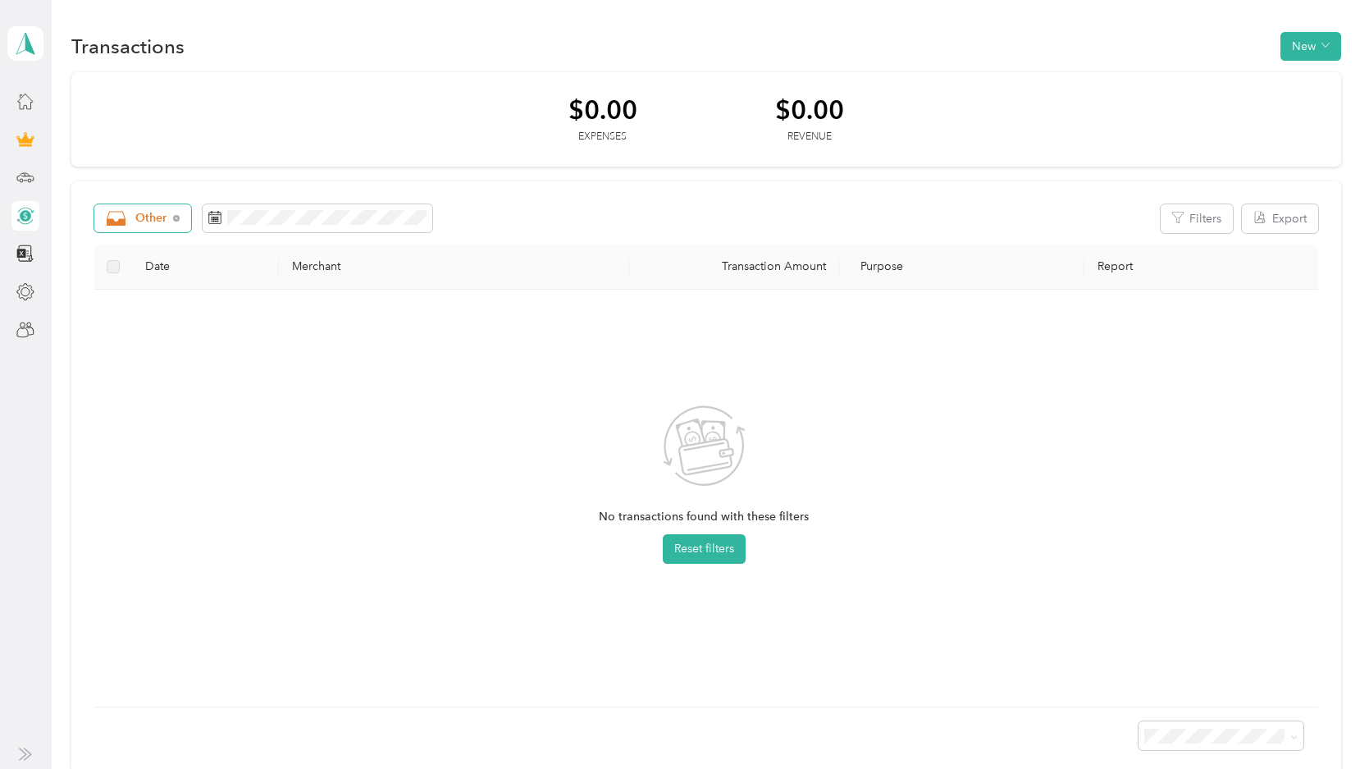
click at [189, 219] on div "Other" at bounding box center [142, 218] width 97 height 28
click at [139, 247] on span "All purposes" at bounding box center [168, 248] width 67 height 17
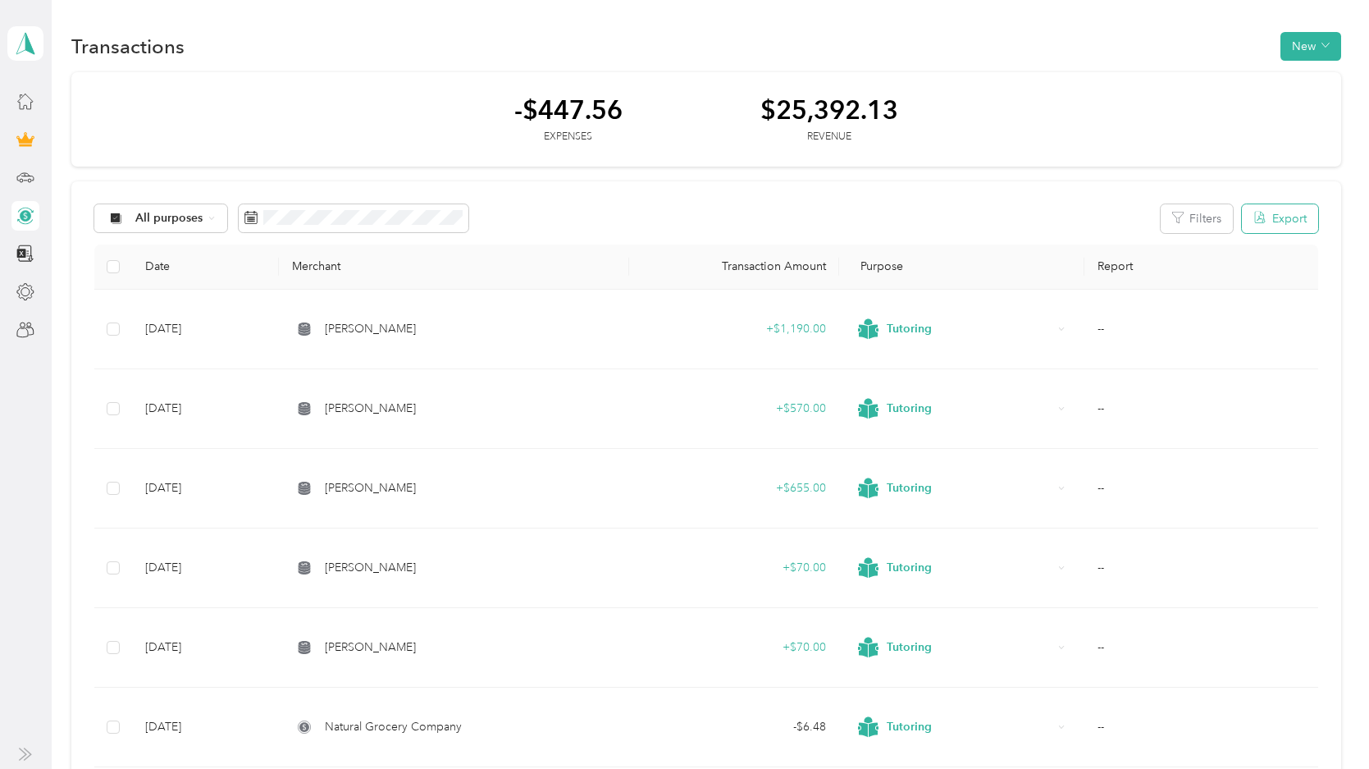
click at [1236, 224] on button "Export" at bounding box center [1280, 218] width 76 height 29
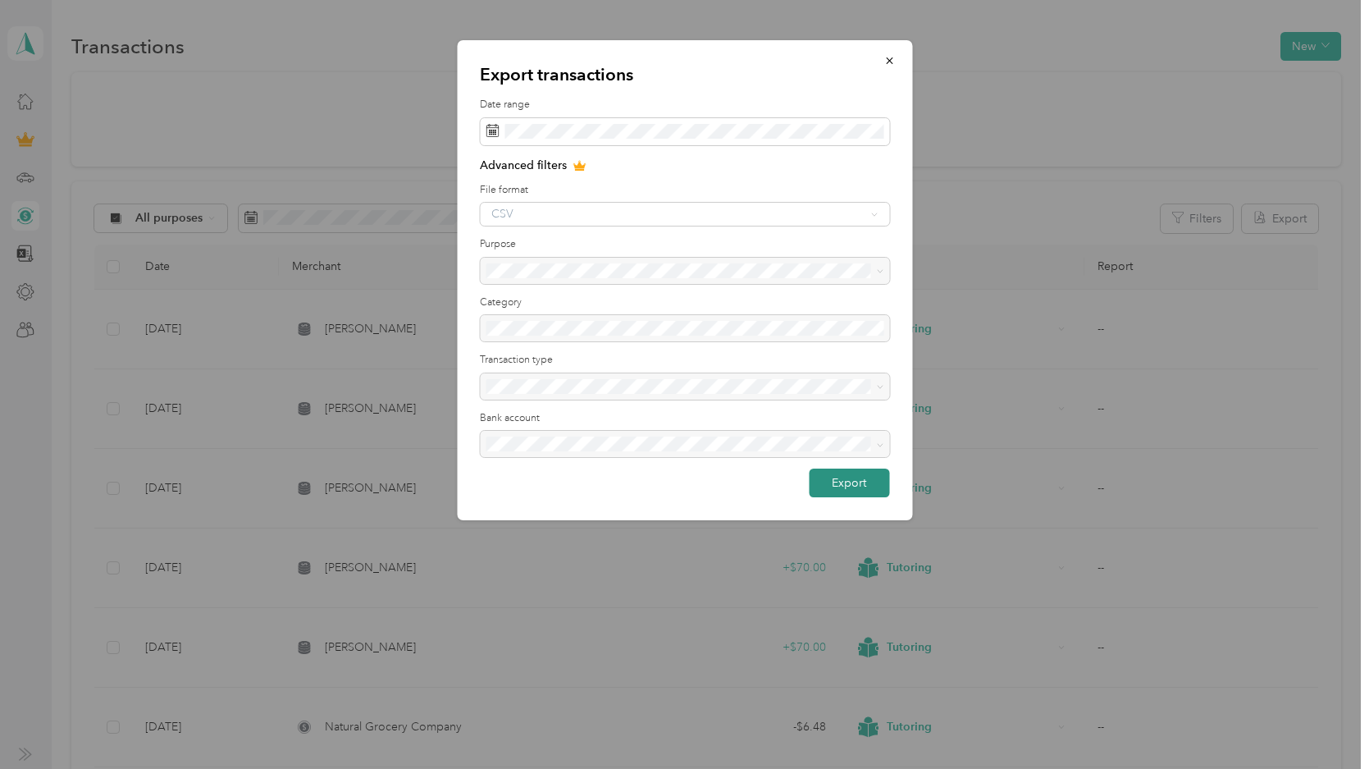
click at [817, 490] on button "Export" at bounding box center [849, 483] width 80 height 29
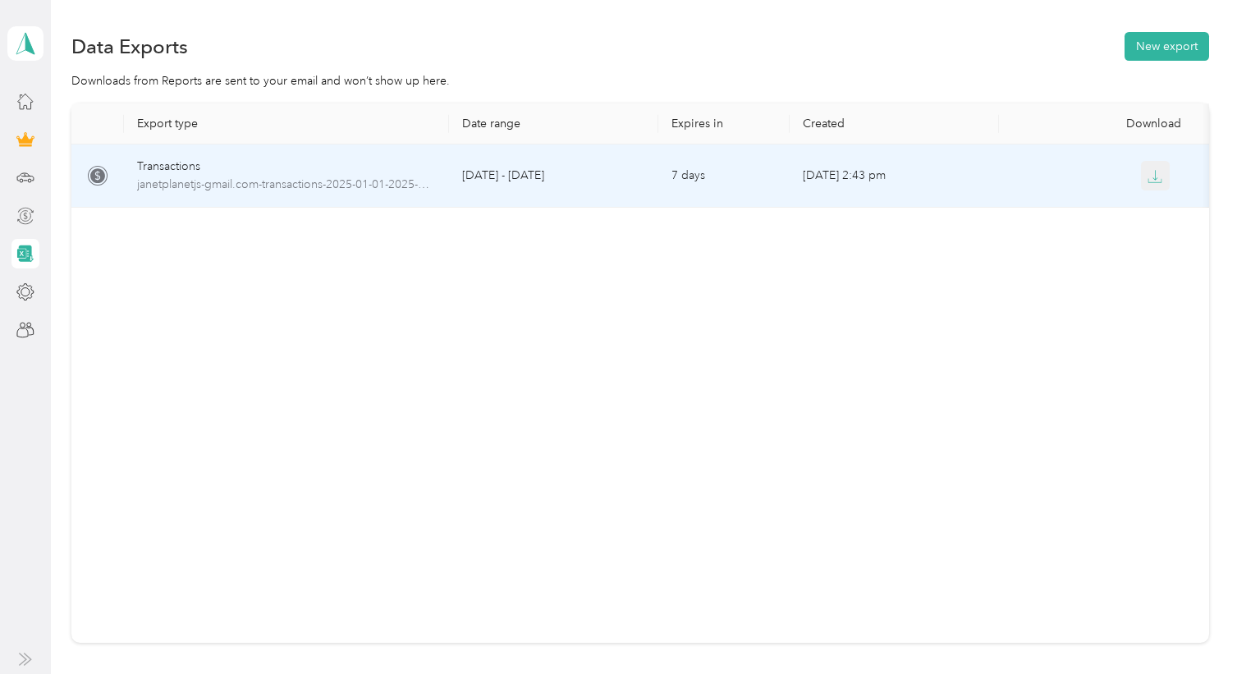
click at [1150, 170] on span "button" at bounding box center [1154, 175] width 15 height 14
